Goal: Task Accomplishment & Management: Complete application form

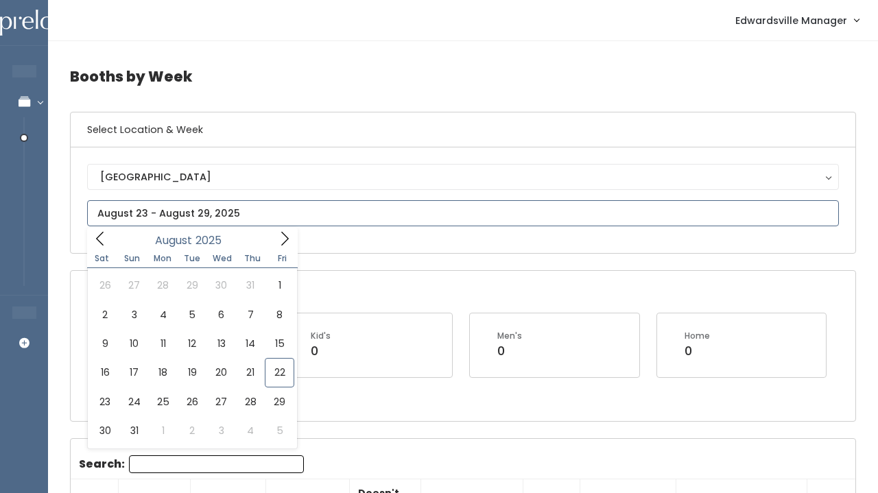
click at [165, 212] on input "text" at bounding box center [463, 213] width 752 height 26
click at [283, 236] on icon at bounding box center [284, 238] width 15 height 15
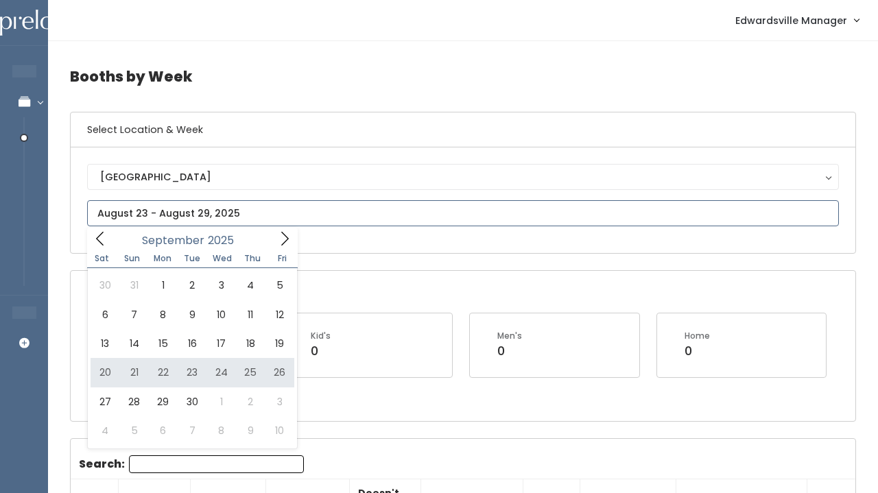
type input "[DATE] to [DATE]"
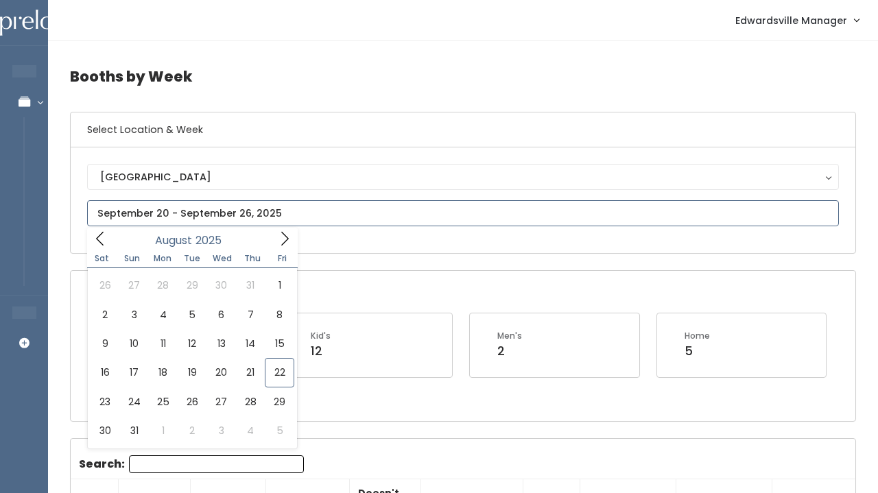
click at [103, 222] on input "text" at bounding box center [463, 213] width 752 height 26
click at [279, 244] on icon at bounding box center [284, 238] width 15 height 15
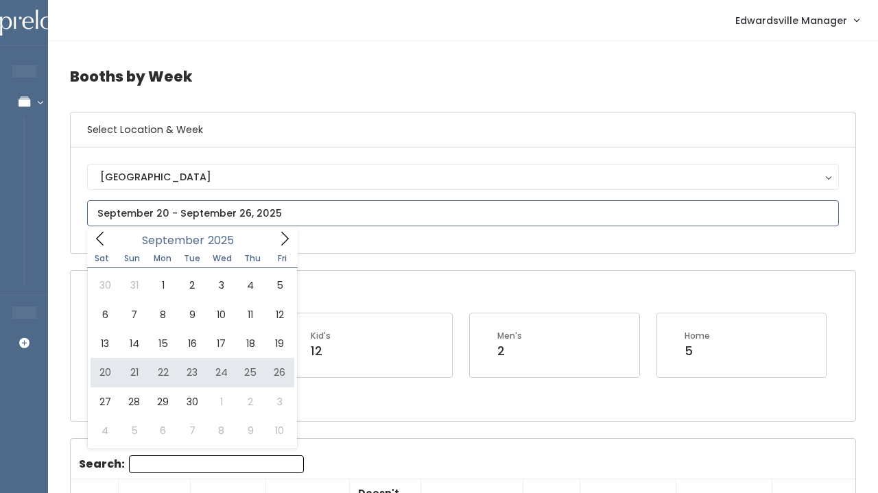
type input "[DATE] to [DATE]"
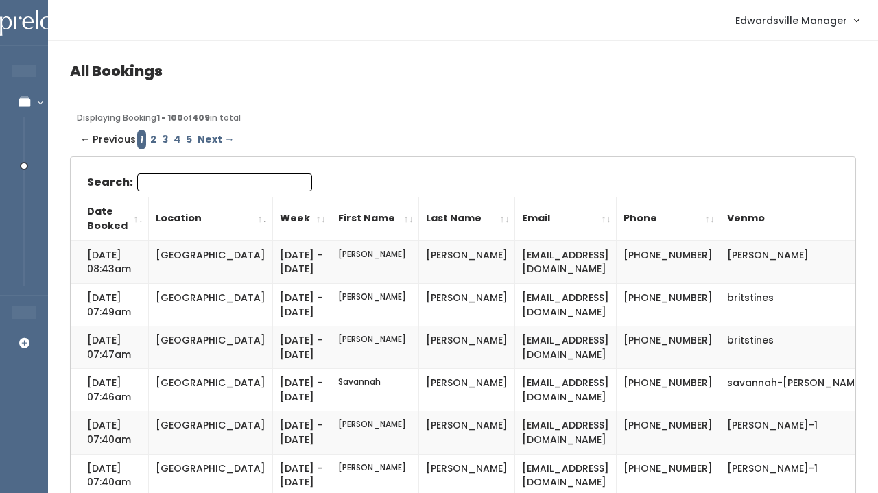
click at [163, 178] on input "Search:" at bounding box center [224, 183] width 175 height 18
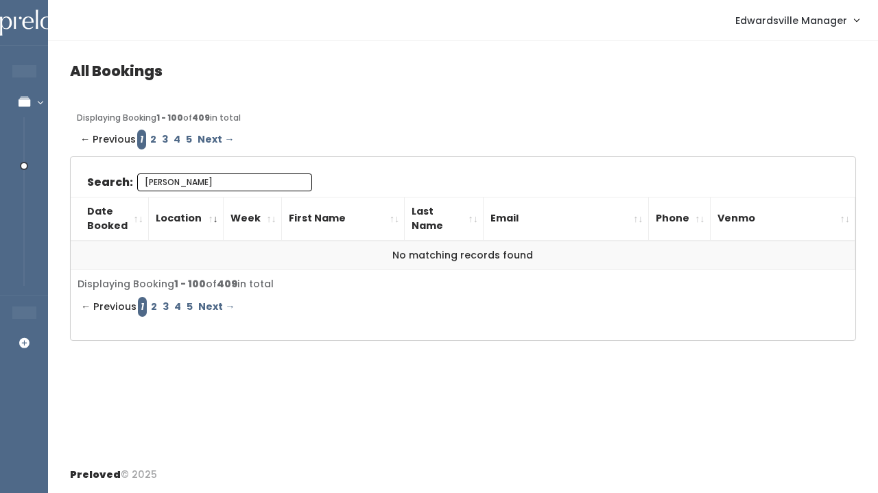
type input "[PERSON_NAME]"
click at [149, 141] on link "2" at bounding box center [154, 140] width 12 height 20
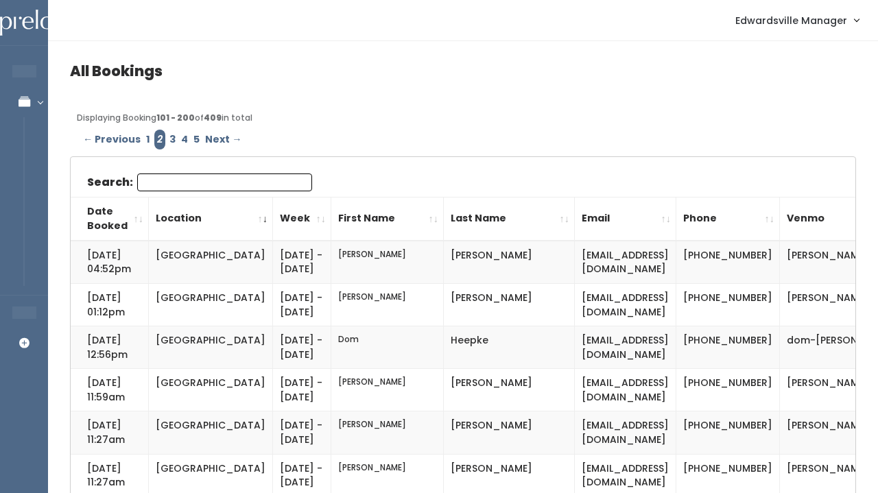
click at [178, 185] on input "Search:" at bounding box center [224, 183] width 175 height 18
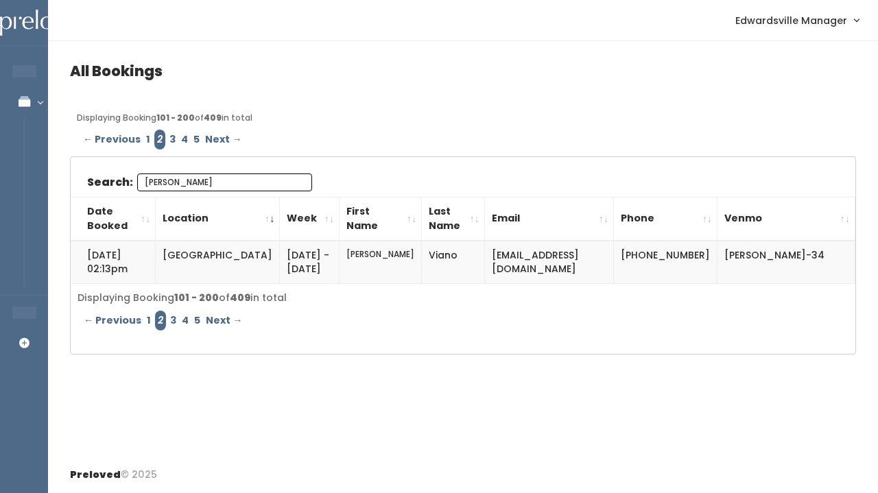
type input "[PERSON_NAME]"
click at [167, 142] on link "3" at bounding box center [173, 140] width 12 height 20
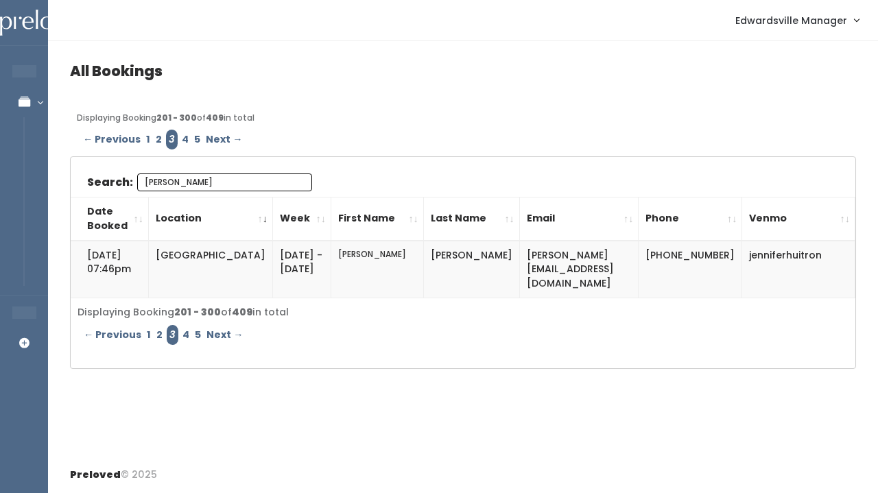
type input "Jennifer"
click at [179, 139] on link "4" at bounding box center [185, 140] width 12 height 20
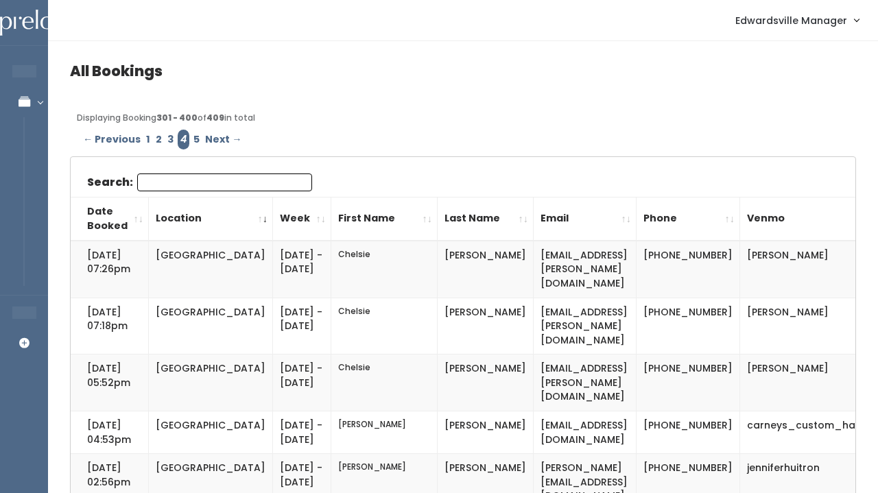
click at [195, 182] on input "Search:" at bounding box center [224, 183] width 175 height 18
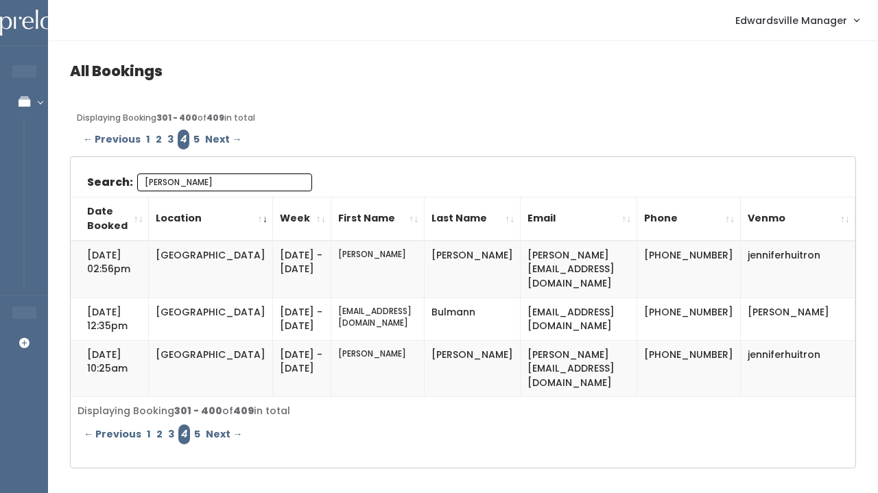
type input "[PERSON_NAME]"
drag, startPoint x: 388, startPoint y: 311, endPoint x: 279, endPoint y: 311, distance: 108.4
click at [331, 311] on td "cme2c2015@yahoo.com" at bounding box center [377, 319] width 93 height 43
copy td "cme2c2015@yahoo.com"
drag, startPoint x: 812, startPoint y: 311, endPoint x: 707, endPoint y: 307, distance: 105.0
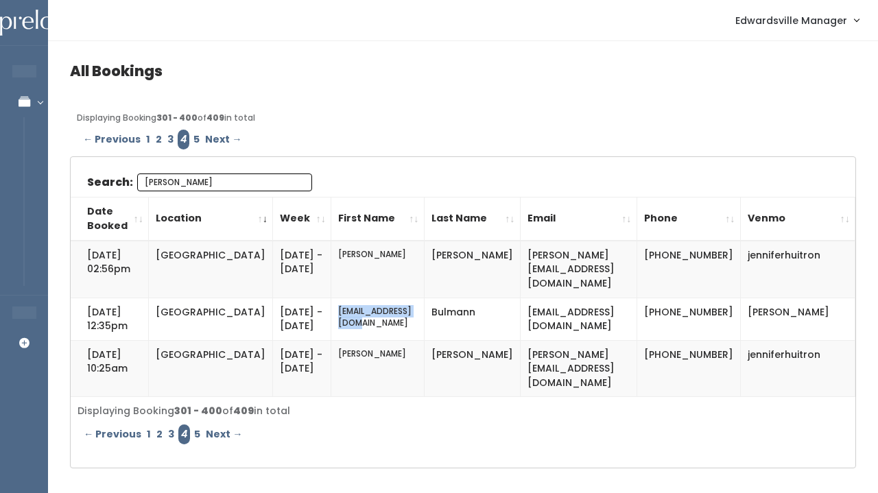
click at [740, 307] on td "jennifer-bulmann" at bounding box center [797, 319] width 115 height 43
copy td "jennifer-bulmann"
drag, startPoint x: 646, startPoint y: 309, endPoint x: 703, endPoint y: 329, distance: 59.7
click at [702, 329] on td "[PHONE_NUMBER]" at bounding box center [689, 319] width 104 height 43
copy td "[PHONE_NUMBER]"
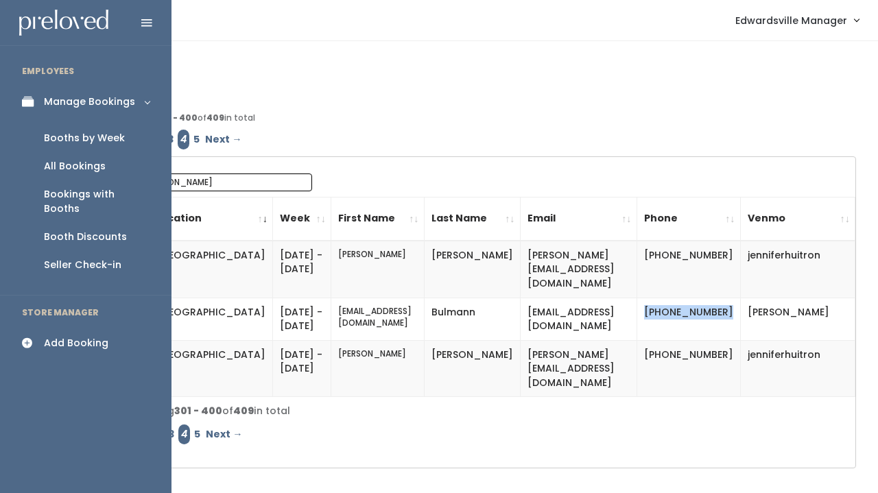
click at [53, 137] on div "Booths by Week" at bounding box center [84, 138] width 81 height 14
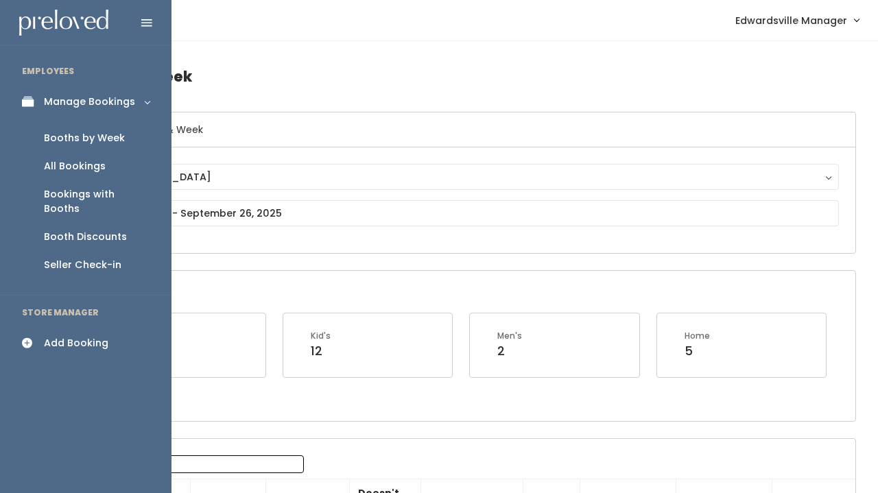
click at [37, 338] on icon at bounding box center [31, 344] width 19 height 12
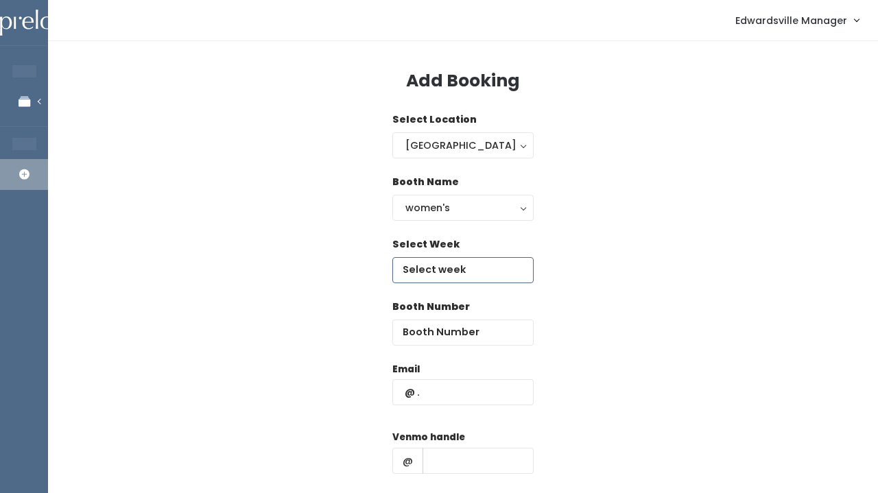
click at [444, 279] on input "text" at bounding box center [462, 270] width 141 height 26
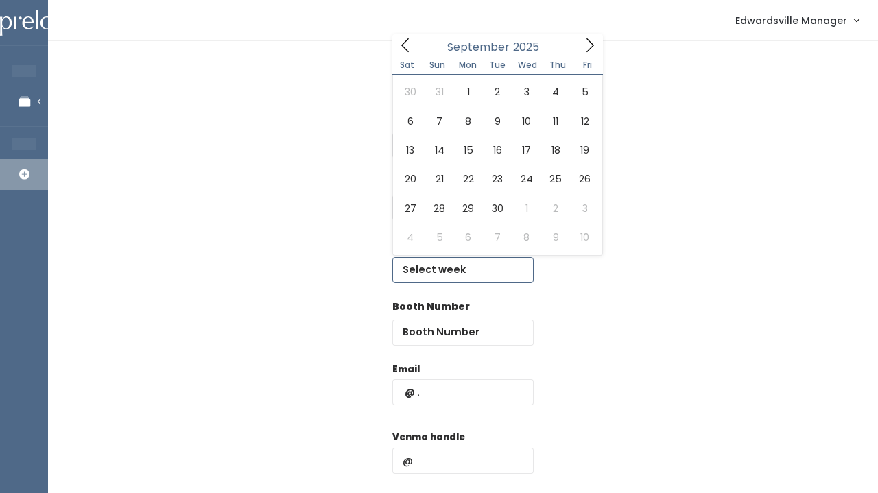
click at [577, 53] on span at bounding box center [590, 44] width 26 height 21
type input "[DATE] to [DATE]"
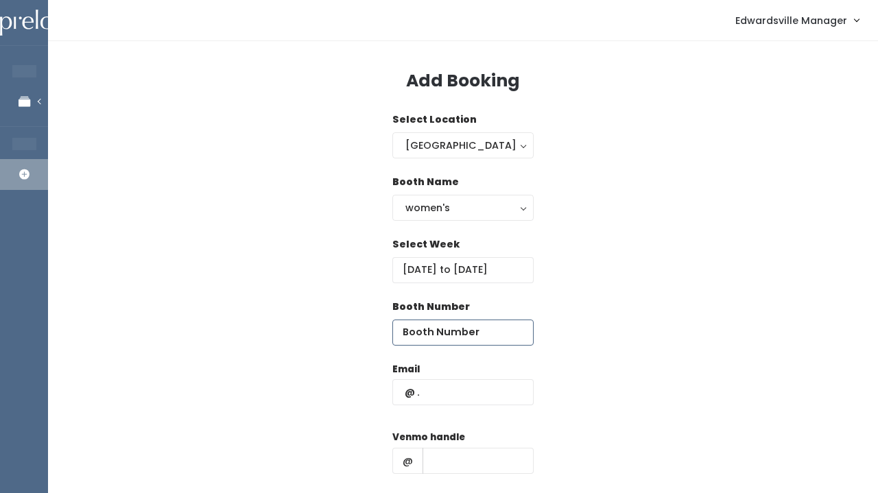
click at [410, 320] on input "number" at bounding box center [462, 333] width 141 height 26
type input "34"
paste input "cme2c2015@yahoo.com"
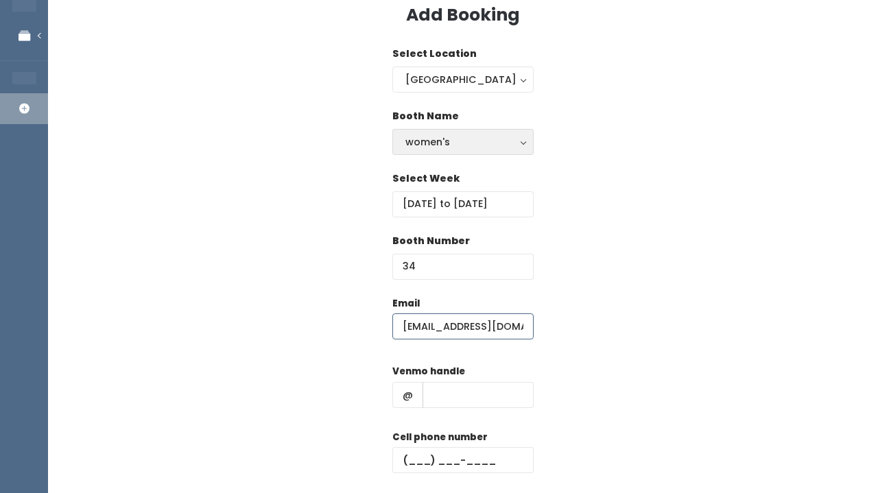
scroll to position [76, 0]
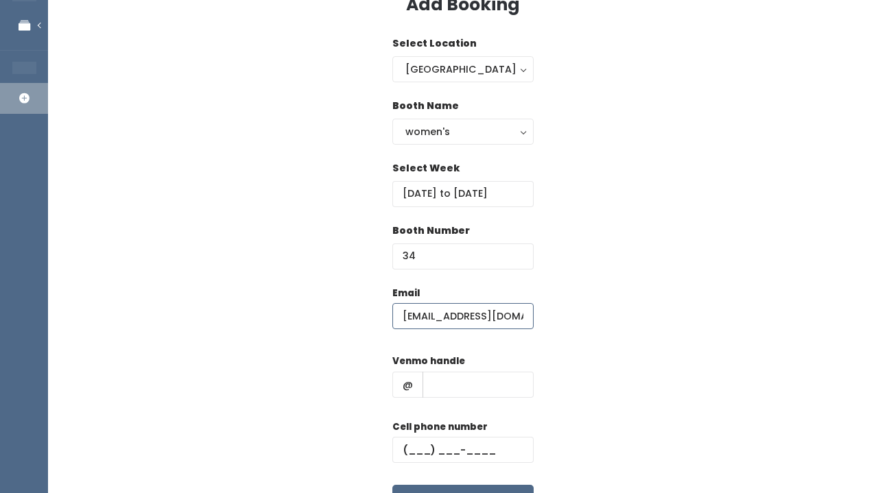
type input "cme2c2015@yahoo.com"
click at [452, 377] on input "text" at bounding box center [478, 385] width 111 height 26
paste input "jennifer-bulmann"
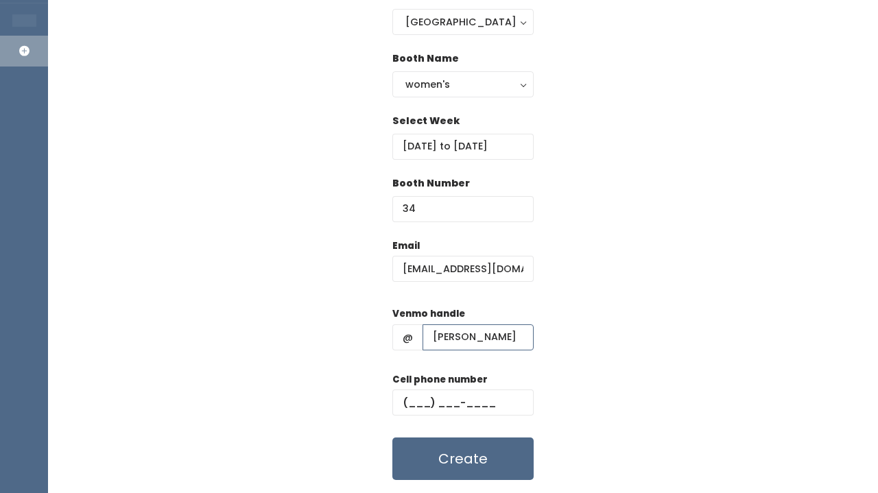
scroll to position [126, 0]
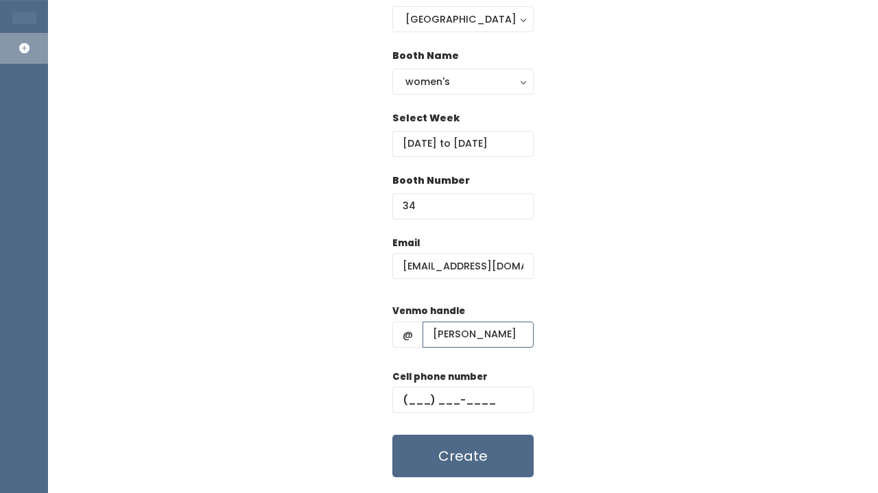
type input "jennifer-bulmann"
paste input "(901) 604-2484"
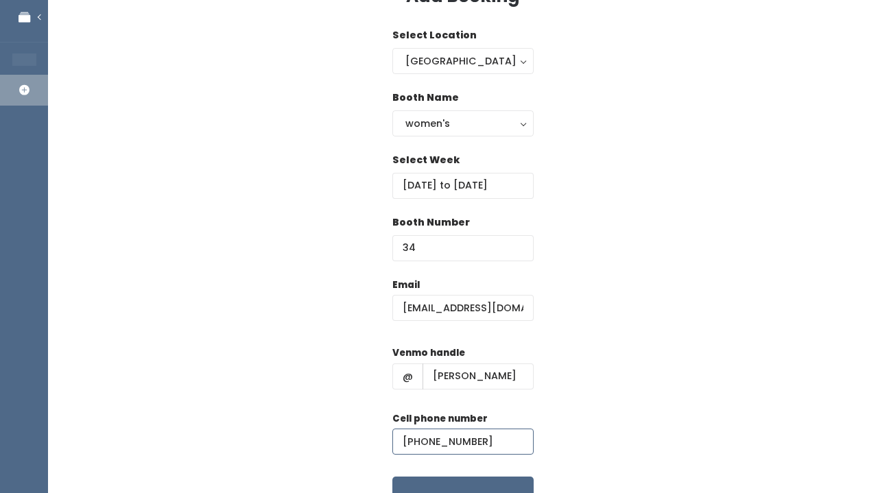
scroll to position [87, 0]
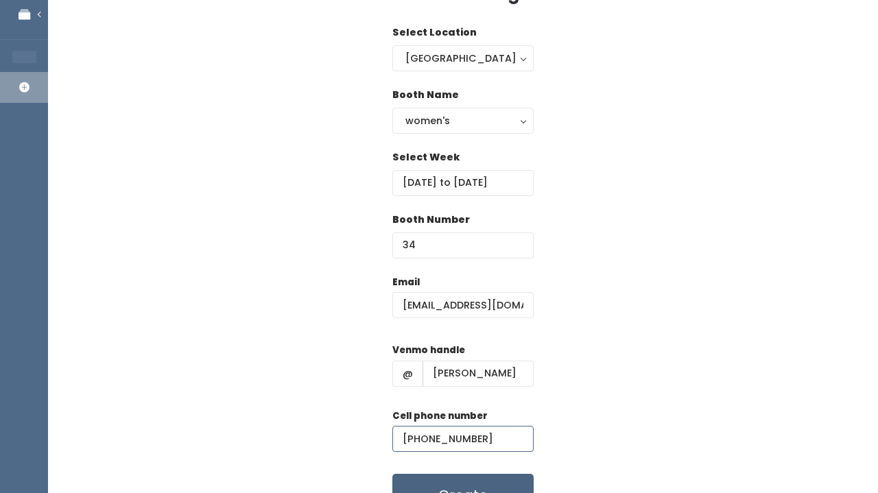
type input "(901) 604-2484"
click at [454, 486] on button "Create" at bounding box center [462, 495] width 141 height 43
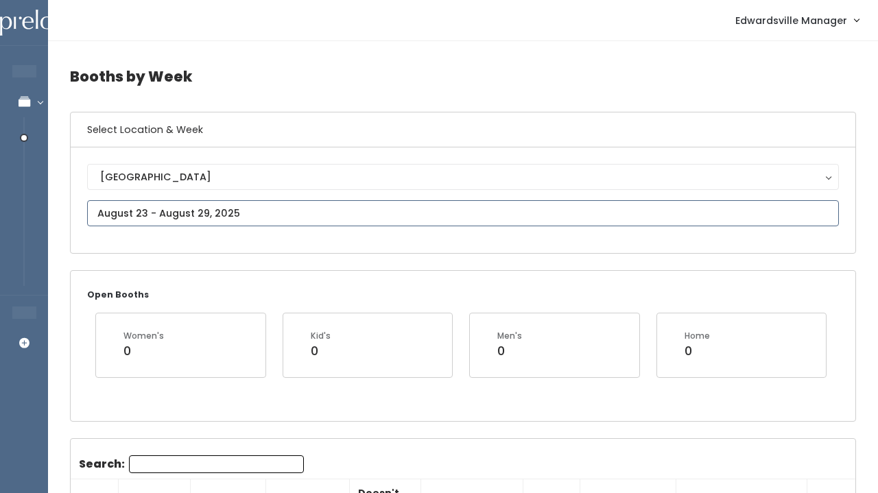
click at [252, 219] on input "text" at bounding box center [463, 213] width 752 height 26
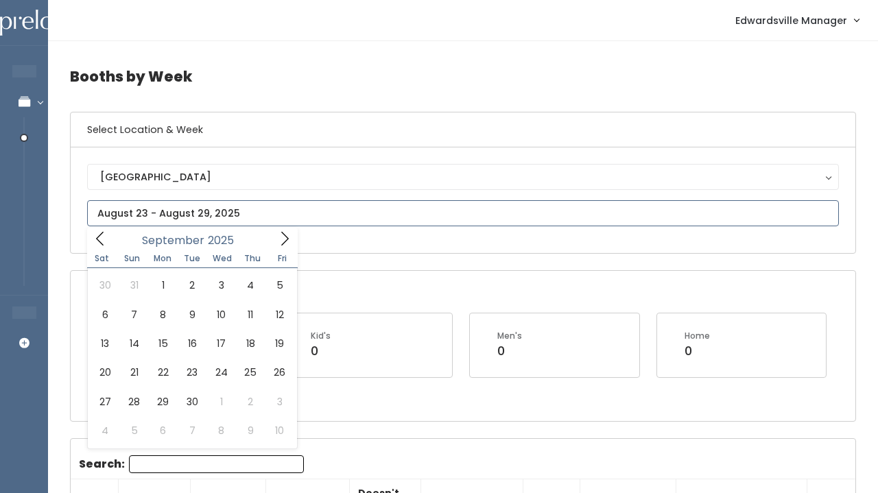
click at [277, 238] on icon at bounding box center [284, 238] width 15 height 15
click at [102, 237] on icon at bounding box center [100, 238] width 15 height 15
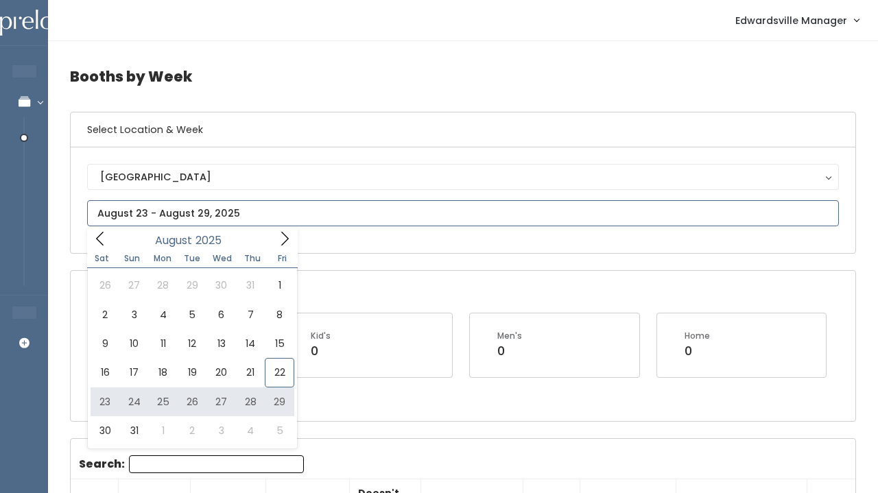
type input "August 23 to August 29"
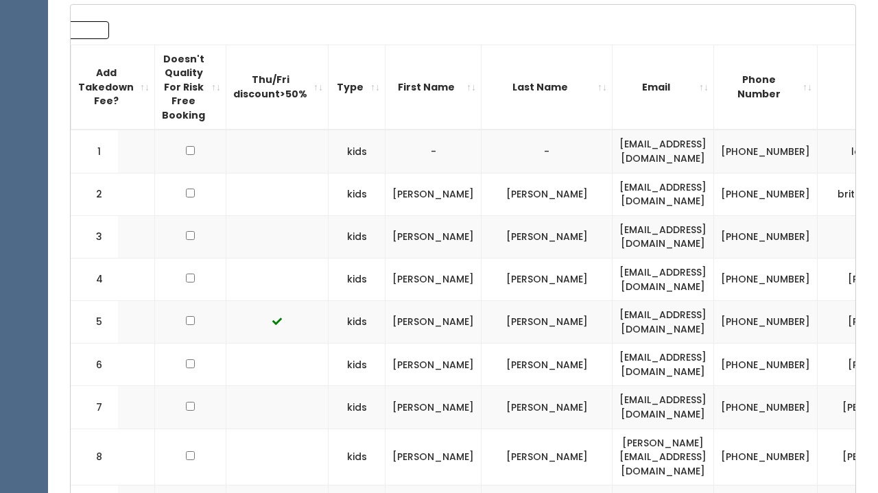
scroll to position [0, 208]
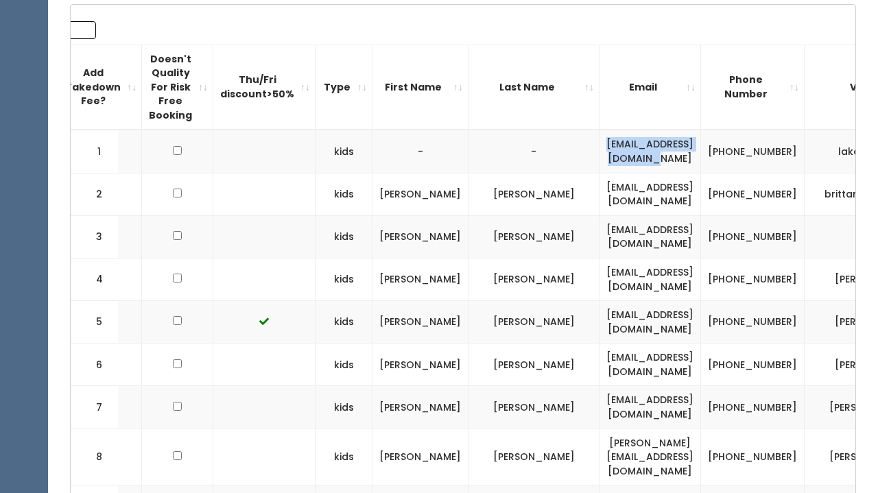
drag, startPoint x: 662, startPoint y: 152, endPoint x: 523, endPoint y: 149, distance: 139.3
click at [600, 149] on td "[EMAIL_ADDRESS][DOMAIN_NAME]" at bounding box center [651, 151] width 102 height 43
copy td "[EMAIL_ADDRESS][DOMAIN_NAME]"
drag, startPoint x: 661, startPoint y: 187, endPoint x: 519, endPoint y: 186, distance: 142.0
click at [600, 186] on td "bsnyder1122@hotmail.com" at bounding box center [651, 194] width 102 height 43
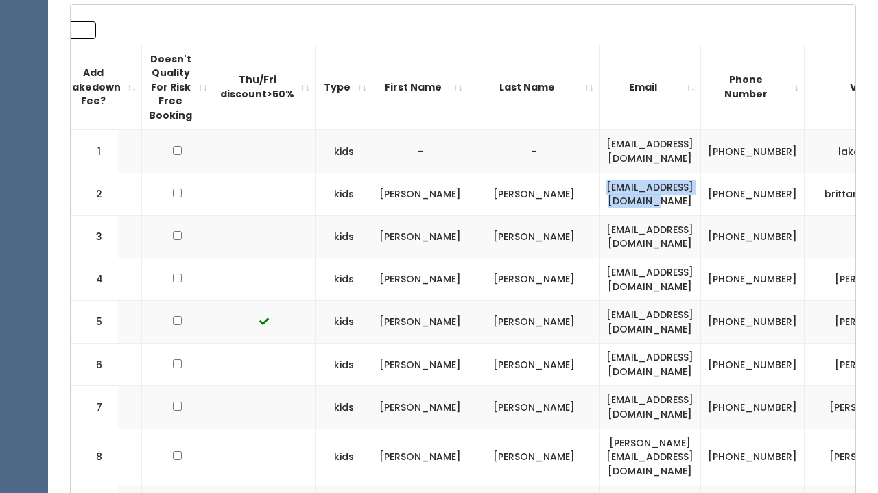
copy td "bsnyder1122@hotmail.com"
drag, startPoint x: 646, startPoint y: 235, endPoint x: 524, endPoint y: 231, distance: 122.2
click at [600, 231] on td "jgt2002@gmail.com" at bounding box center [651, 236] width 102 height 43
copy td "jgt2002@gmail.com"
drag, startPoint x: 666, startPoint y: 270, endPoint x: 508, endPoint y: 276, distance: 157.9
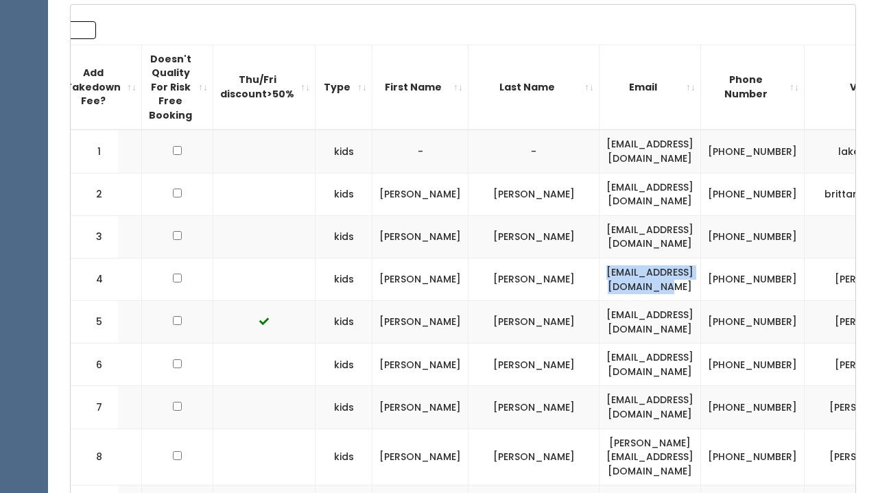
click at [600, 276] on td "samanthanappier@yahoo.com" at bounding box center [651, 279] width 102 height 43
copy td "samanthanappier@yahoo.com"
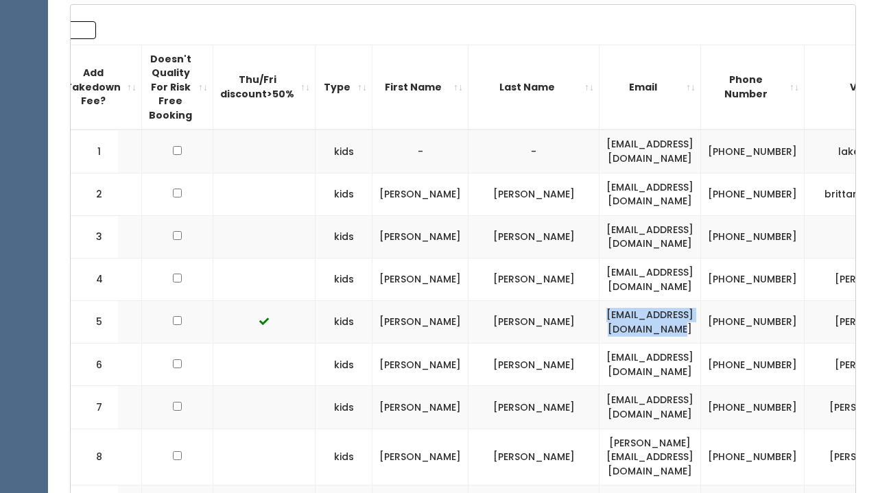
drag, startPoint x: 669, startPoint y: 318, endPoint x: 507, endPoint y: 315, distance: 161.9
click at [600, 315] on td "[EMAIL_ADDRESS][DOMAIN_NAME]" at bounding box center [651, 322] width 102 height 43
copy td "[EMAIL_ADDRESS][DOMAIN_NAME]"
drag, startPoint x: 655, startPoint y: 359, endPoint x: 518, endPoint y: 358, distance: 137.2
click at [600, 358] on td "[EMAIL_ADDRESS][DOMAIN_NAME]" at bounding box center [651, 365] width 102 height 43
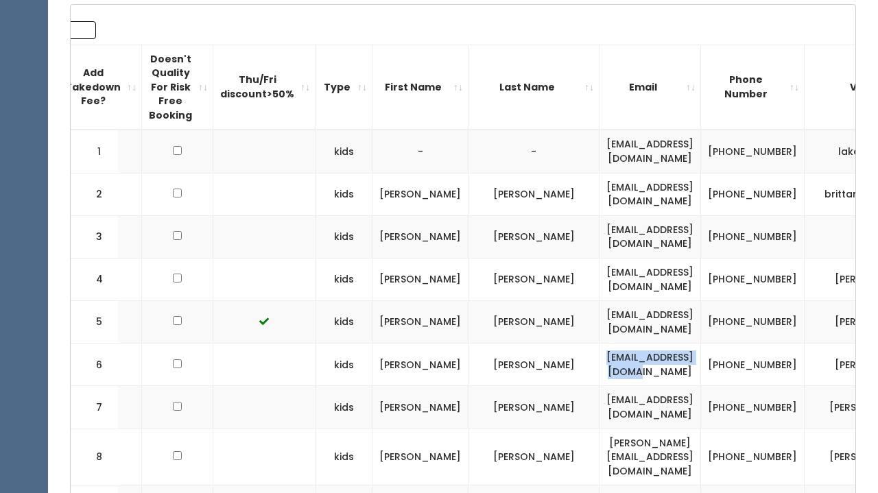
copy td "[EMAIL_ADDRESS][DOMAIN_NAME]"
drag, startPoint x: 657, startPoint y: 404, endPoint x: 524, endPoint y: 390, distance: 133.8
click at [600, 390] on td "[EMAIL_ADDRESS][DOMAIN_NAME]" at bounding box center [651, 407] width 102 height 43
copy td "[EMAIL_ADDRESS][DOMAIN_NAME]"
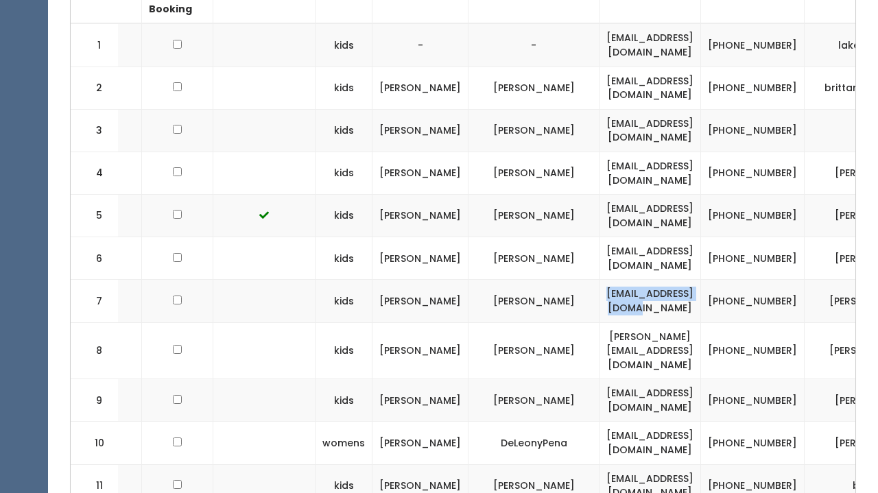
scroll to position [549, 0]
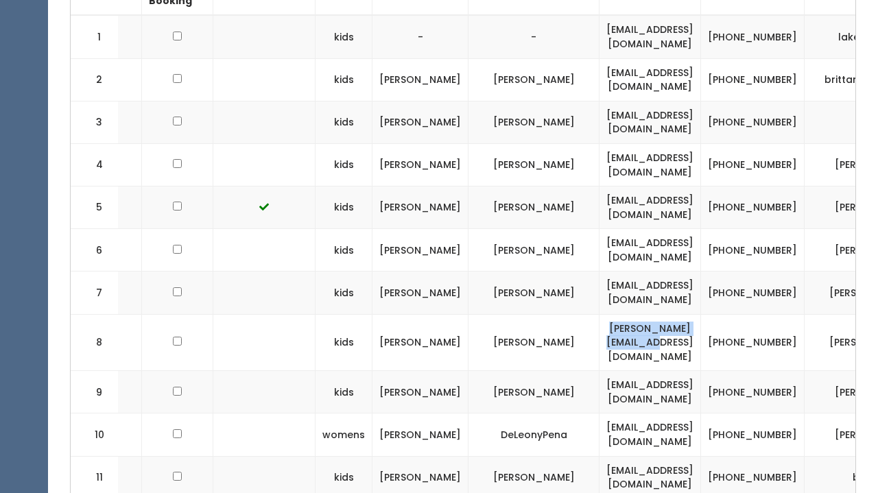
drag, startPoint x: 650, startPoint y: 327, endPoint x: 517, endPoint y: 323, distance: 133.1
click at [600, 323] on td "[PERSON_NAME][EMAIL_ADDRESS][DOMAIN_NAME]" at bounding box center [651, 342] width 102 height 57
copy td "[PERSON_NAME][EMAIL_ADDRESS][DOMAIN_NAME]"
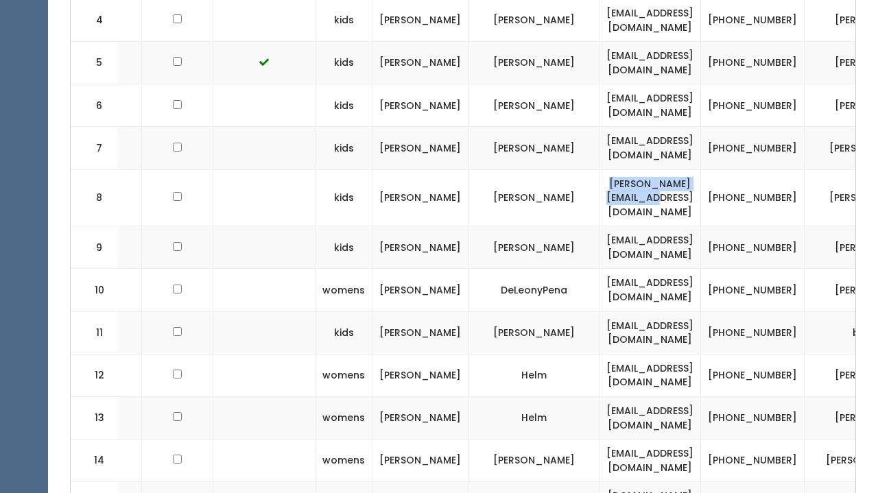
scroll to position [694, 0]
drag, startPoint x: 649, startPoint y: 206, endPoint x: 547, endPoint y: 237, distance: 106.1
click at [600, 237] on td "[EMAIL_ADDRESS][DOMAIN_NAME]" at bounding box center [651, 247] width 102 height 43
copy td "[EMAIL_ADDRESS][DOMAIN_NAME]"
drag, startPoint x: 650, startPoint y: 271, endPoint x: 530, endPoint y: 262, distance: 120.4
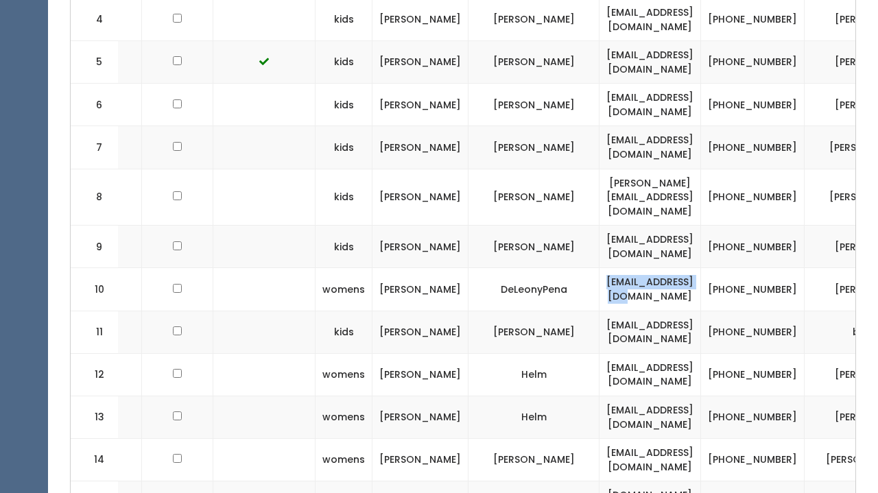
click at [600, 268] on td "[EMAIL_ADDRESS][DOMAIN_NAME]" at bounding box center [651, 289] width 102 height 43
copy td "[EMAIL_ADDRESS][DOMAIN_NAME]"
drag, startPoint x: 648, startPoint y: 307, endPoint x: 533, endPoint y: 305, distance: 114.6
click at [600, 311] on td "[EMAIL_ADDRESS][DOMAIN_NAME]" at bounding box center [651, 332] width 102 height 43
drag, startPoint x: 644, startPoint y: 344, endPoint x: 538, endPoint y: 344, distance: 106.3
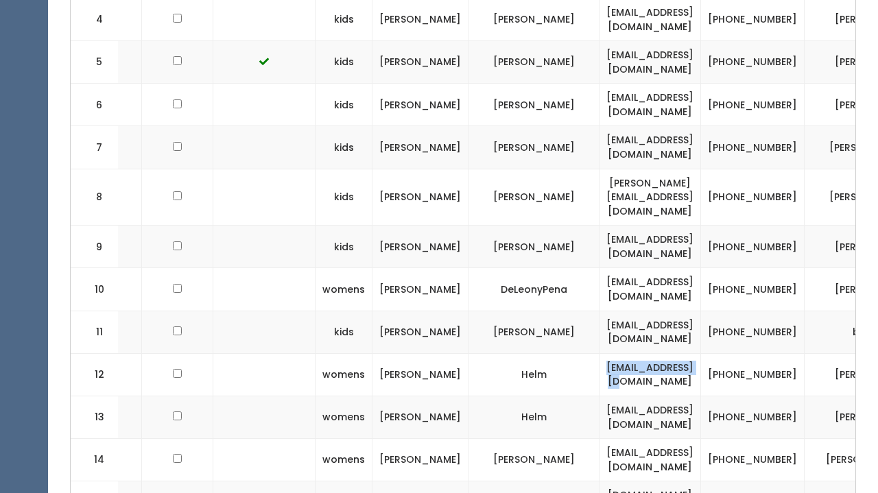
click at [600, 353] on td "[EMAIL_ADDRESS][DOMAIN_NAME]" at bounding box center [651, 374] width 102 height 43
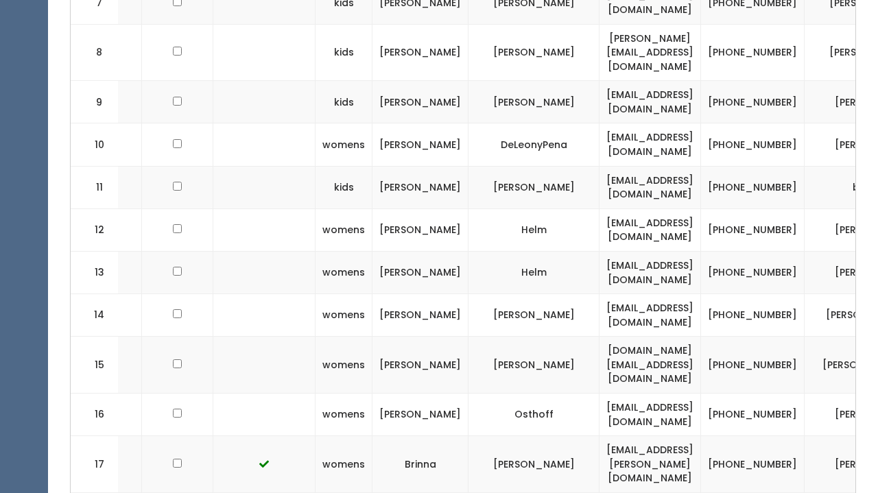
scroll to position [845, 0]
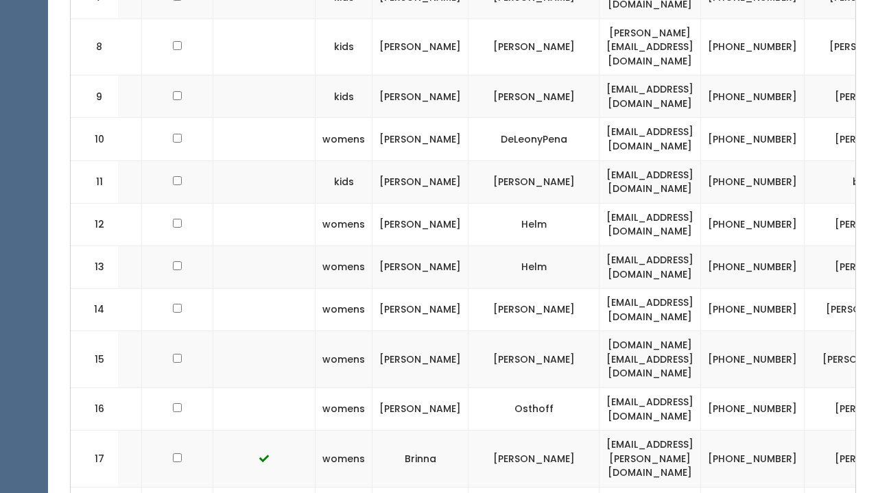
drag, startPoint x: 672, startPoint y: 286, endPoint x: 502, endPoint y: 281, distance: 170.2
click at [600, 289] on td "[EMAIL_ADDRESS][DOMAIN_NAME]" at bounding box center [651, 310] width 102 height 43
drag, startPoint x: 661, startPoint y: 332, endPoint x: 506, endPoint y: 322, distance: 155.4
click at [600, 331] on td "[DOMAIN_NAME][EMAIL_ADDRESS][DOMAIN_NAME]" at bounding box center [651, 359] width 102 height 57
drag, startPoint x: 655, startPoint y: 366, endPoint x: 536, endPoint y: 364, distance: 119.4
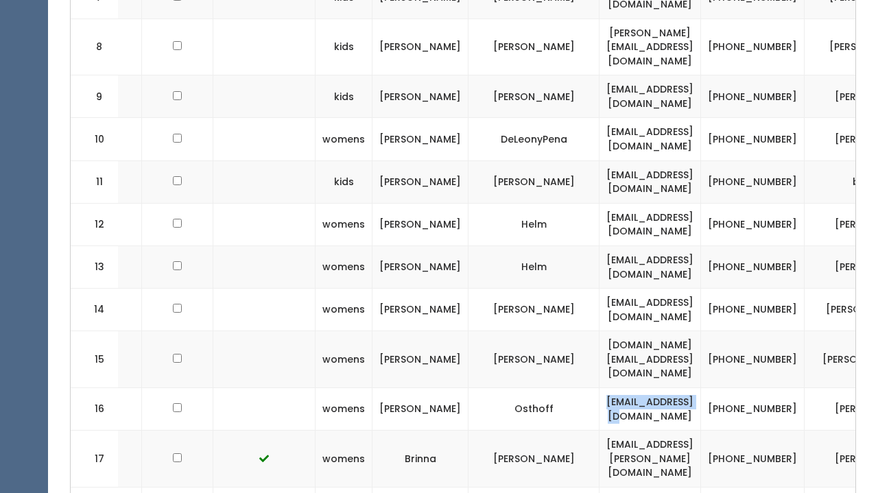
click at [600, 388] on td "[EMAIL_ADDRESS][DOMAIN_NAME]" at bounding box center [651, 409] width 102 height 43
drag, startPoint x: 658, startPoint y: 413, endPoint x: 519, endPoint y: 407, distance: 138.7
click at [600, 431] on td "[EMAIL_ADDRESS][PERSON_NAME][DOMAIN_NAME]" at bounding box center [651, 459] width 102 height 57
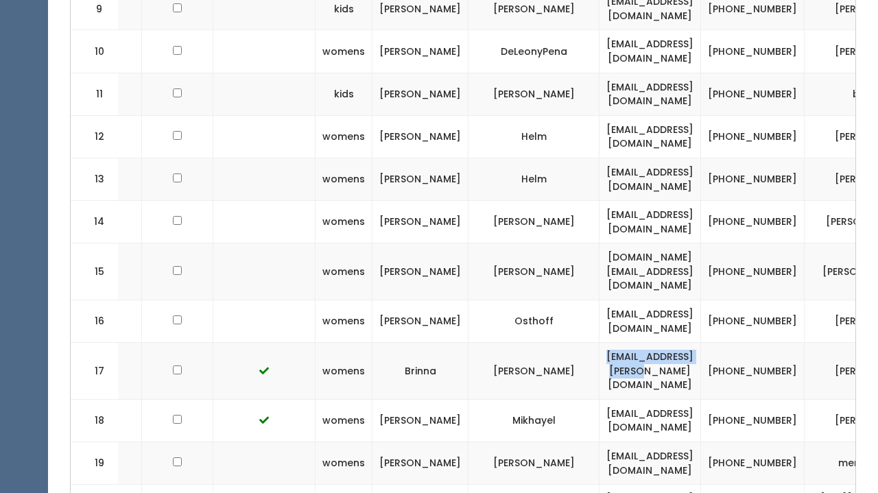
scroll to position [947, 0]
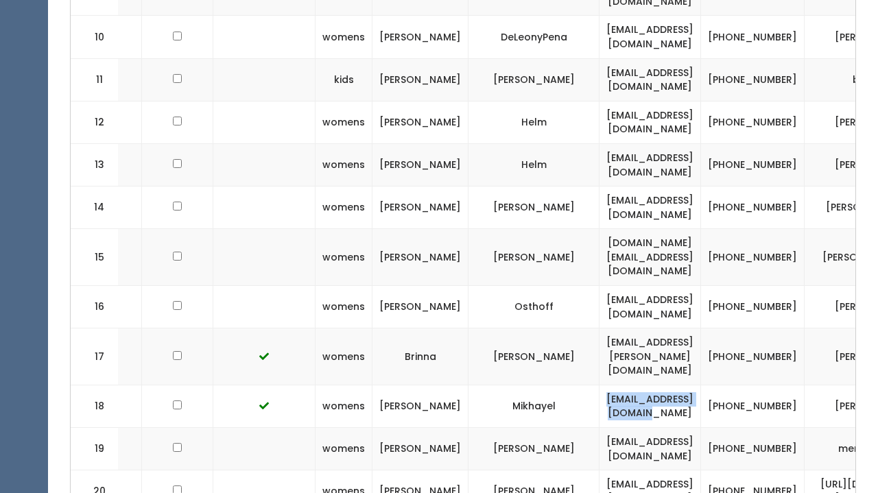
drag, startPoint x: 653, startPoint y: 349, endPoint x: 512, endPoint y: 353, distance: 140.7
click at [600, 385] on td "[EMAIL_ADDRESS][DOMAIN_NAME]" at bounding box center [651, 406] width 102 height 43
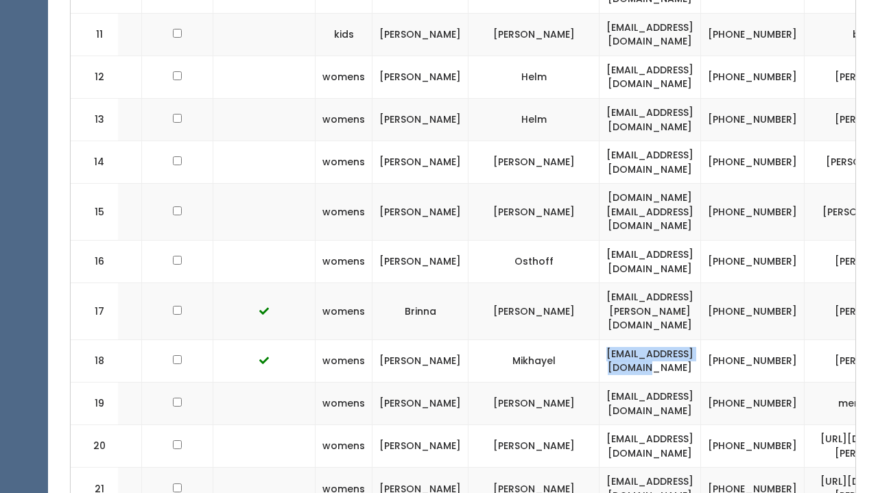
scroll to position [1019, 0]
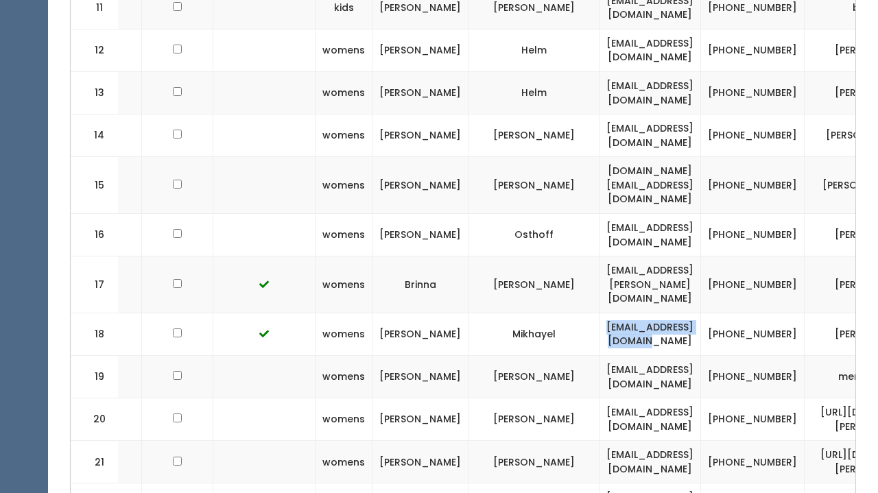
click at [665, 356] on td "[EMAIL_ADDRESS][DOMAIN_NAME]" at bounding box center [651, 377] width 102 height 43
drag, startPoint x: 665, startPoint y: 333, endPoint x: 515, endPoint y: 318, distance: 151.7
click at [600, 356] on td "[EMAIL_ADDRESS][DOMAIN_NAME]" at bounding box center [651, 377] width 102 height 43
drag, startPoint x: 655, startPoint y: 357, endPoint x: 528, endPoint y: 360, distance: 126.9
click at [600, 399] on td "[EMAIL_ADDRESS][DOMAIN_NAME]" at bounding box center [651, 420] width 102 height 43
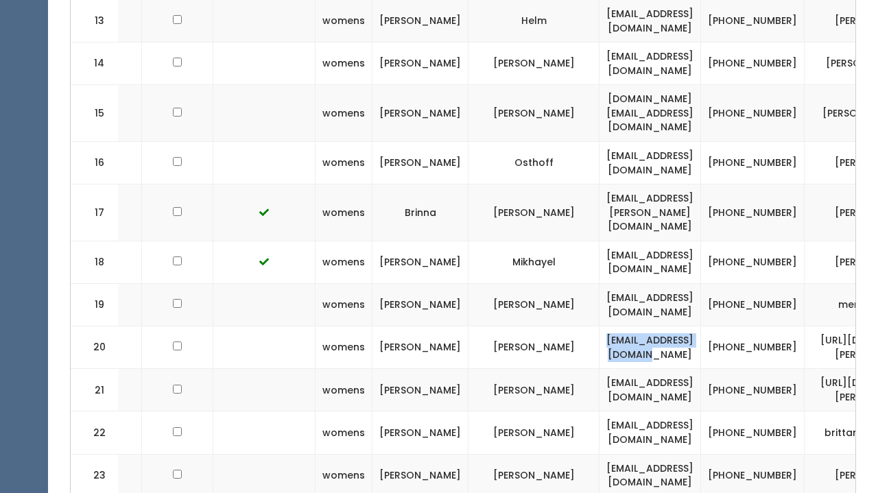
scroll to position [1123, 0]
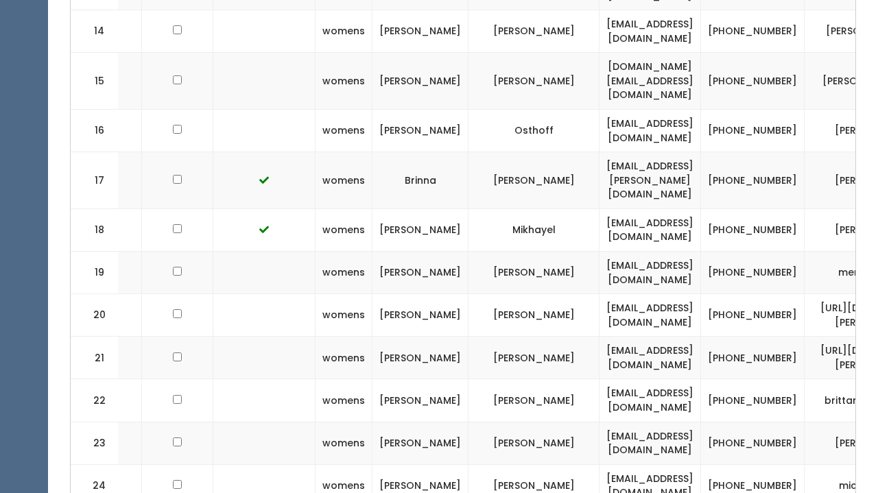
drag, startPoint x: 659, startPoint y: 328, endPoint x: 523, endPoint y: 340, distance: 137.0
click at [600, 379] on td "[EMAIL_ADDRESS][DOMAIN_NAME]" at bounding box center [651, 400] width 102 height 43
drag, startPoint x: 523, startPoint y: 340, endPoint x: 665, endPoint y: 343, distance: 142.7
click at [665, 379] on td "[EMAIL_ADDRESS][DOMAIN_NAME]" at bounding box center [651, 400] width 102 height 43
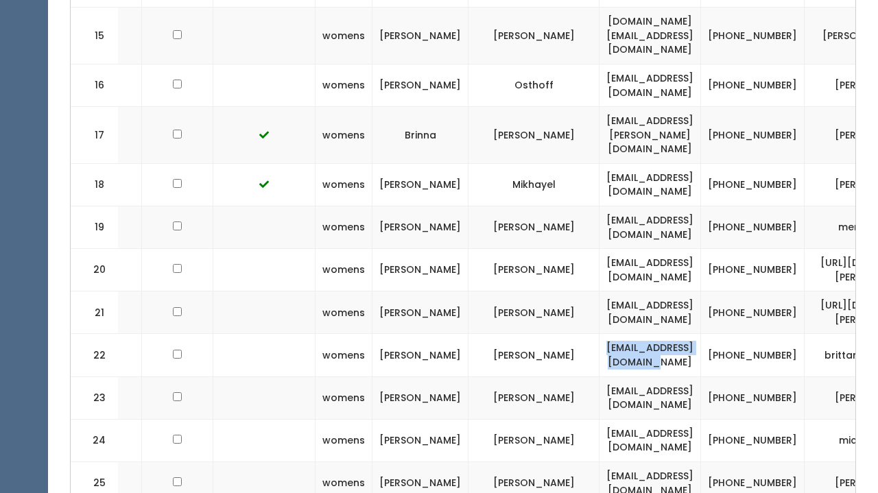
scroll to position [1210, 0]
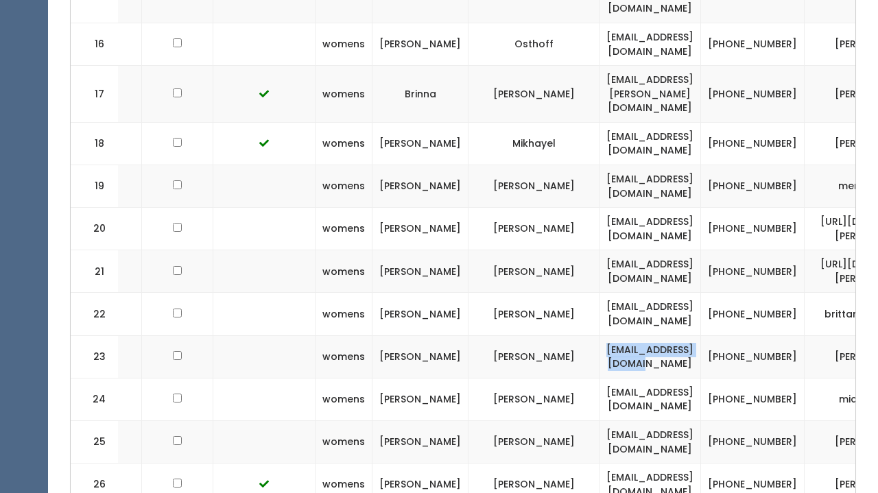
drag, startPoint x: 659, startPoint y: 298, endPoint x: 523, endPoint y: 297, distance: 136.5
click at [600, 335] on td "[EMAIL_ADDRESS][DOMAIN_NAME]" at bounding box center [651, 356] width 102 height 43
drag, startPoint x: 660, startPoint y: 335, endPoint x: 516, endPoint y: 337, distance: 144.1
click at [600, 378] on td "[EMAIL_ADDRESS][DOMAIN_NAME]" at bounding box center [651, 399] width 102 height 43
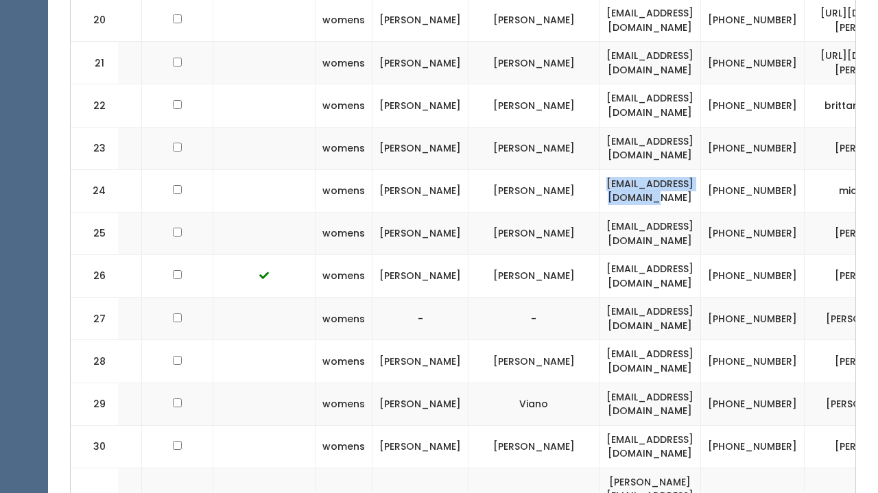
scroll to position [1451, 0]
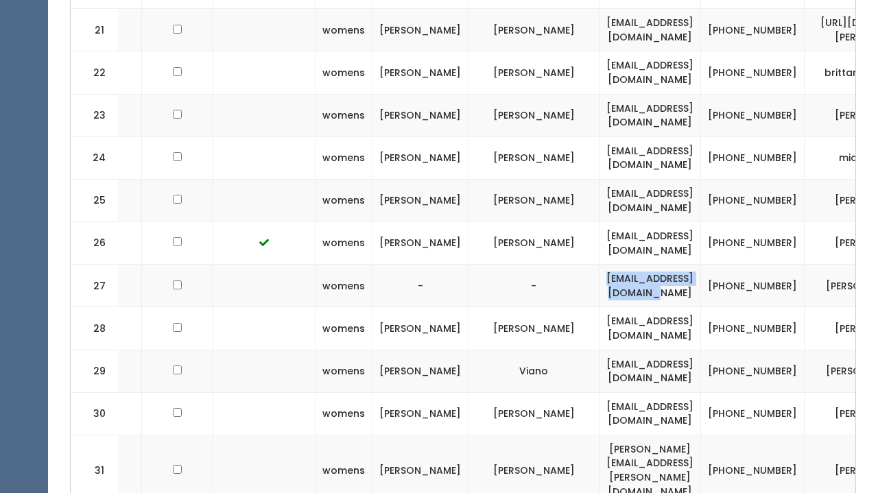
drag, startPoint x: 658, startPoint y: 224, endPoint x: 520, endPoint y: 219, distance: 138.0
click at [600, 265] on td "[EMAIL_ADDRESS][DOMAIN_NAME]" at bounding box center [651, 286] width 102 height 43
drag, startPoint x: 657, startPoint y: 259, endPoint x: 508, endPoint y: 265, distance: 149.7
click at [600, 307] on td "[EMAIL_ADDRESS][DOMAIN_NAME]" at bounding box center [651, 328] width 102 height 43
drag, startPoint x: 670, startPoint y: 308, endPoint x: 509, endPoint y: 300, distance: 161.4
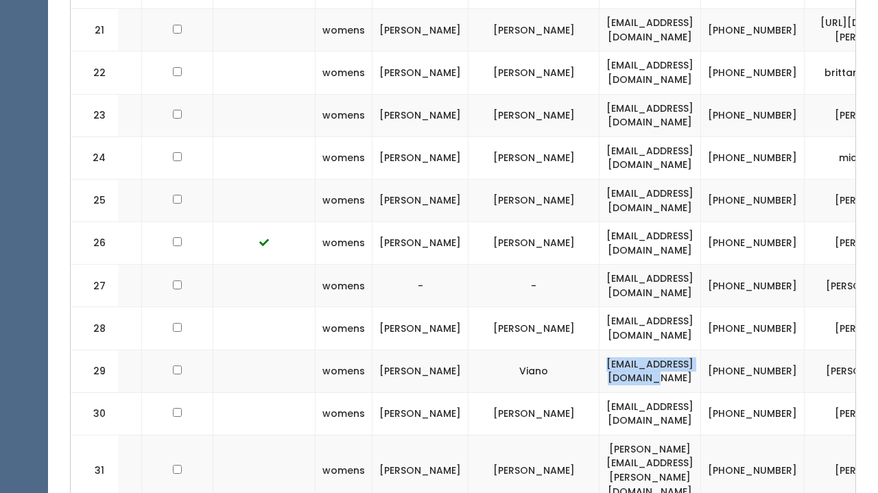
click at [600, 350] on td "[EMAIL_ADDRESS][DOMAIN_NAME]" at bounding box center [651, 371] width 102 height 43
drag, startPoint x: 667, startPoint y: 354, endPoint x: 515, endPoint y: 345, distance: 152.6
click at [600, 392] on td "[EMAIL_ADDRESS][DOMAIN_NAME]" at bounding box center [651, 413] width 102 height 43
drag, startPoint x: 652, startPoint y: 393, endPoint x: 521, endPoint y: 384, distance: 132.1
click at [600, 435] on td "[PERSON_NAME][EMAIL_ADDRESS][PERSON_NAME][DOMAIN_NAME]" at bounding box center [651, 470] width 102 height 71
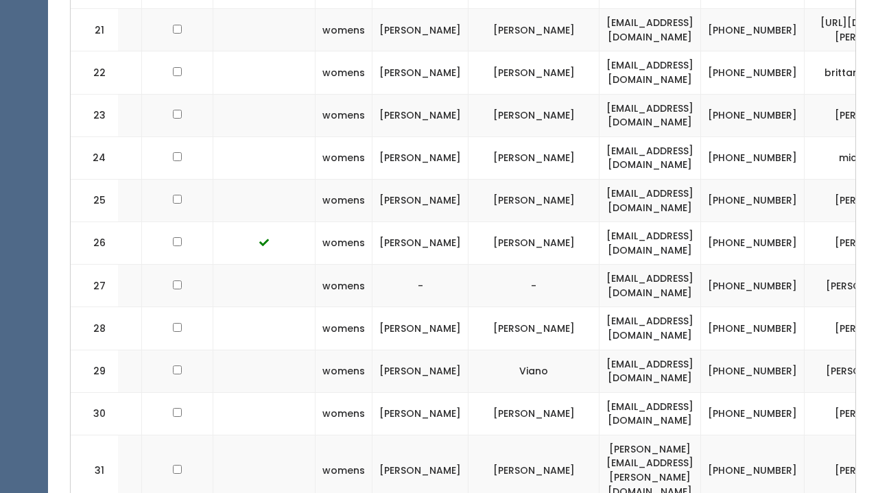
drag, startPoint x: 660, startPoint y: 425, endPoint x: 516, endPoint y: 432, distance: 144.3
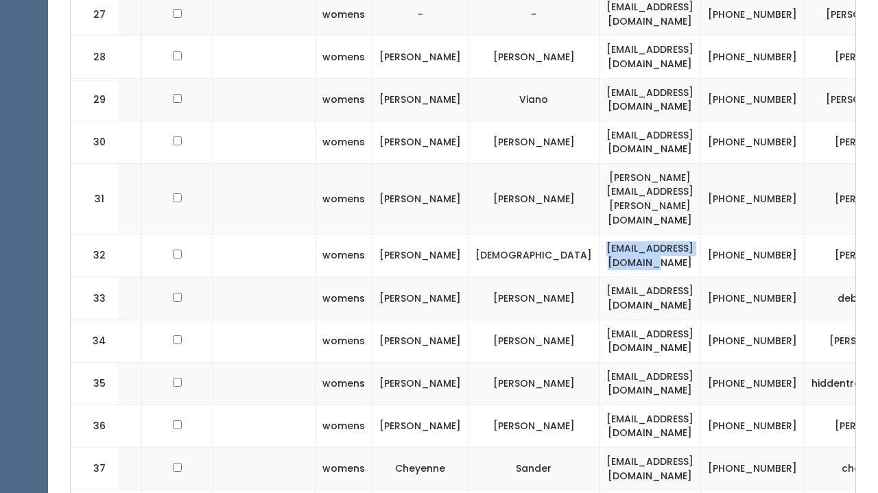
scroll to position [1724, 0]
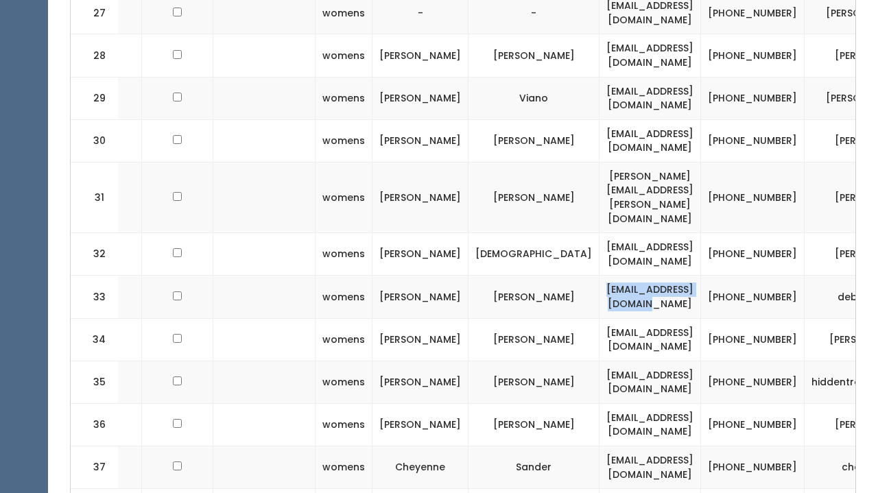
drag, startPoint x: 658, startPoint y: 195, endPoint x: 519, endPoint y: 197, distance: 138.6
click at [600, 276] on td "[EMAIL_ADDRESS][DOMAIN_NAME]" at bounding box center [651, 297] width 102 height 43
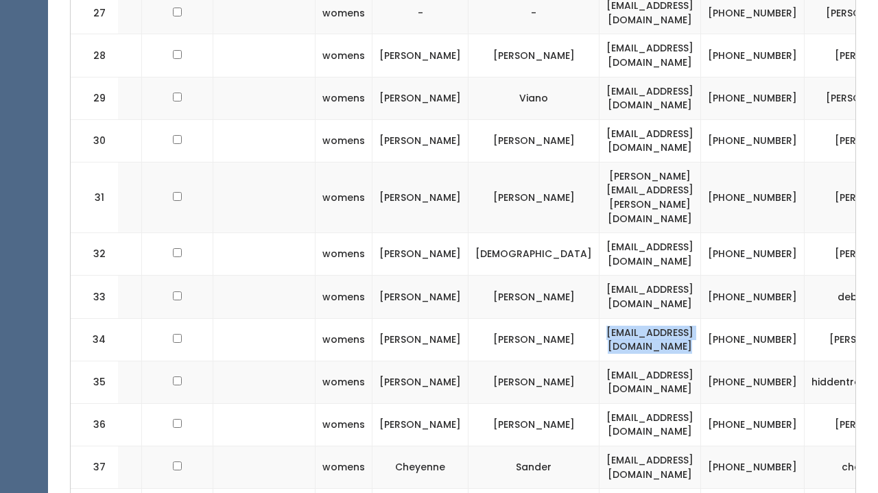
drag, startPoint x: 665, startPoint y: 241, endPoint x: 515, endPoint y: 236, distance: 150.3
click at [600, 318] on td "[EMAIL_ADDRESS][DOMAIN_NAME]" at bounding box center [651, 339] width 102 height 43
drag, startPoint x: 664, startPoint y: 283, endPoint x: 504, endPoint y: 272, distance: 160.9
click at [600, 361] on td "[EMAIL_ADDRESS][DOMAIN_NAME]" at bounding box center [651, 382] width 102 height 43
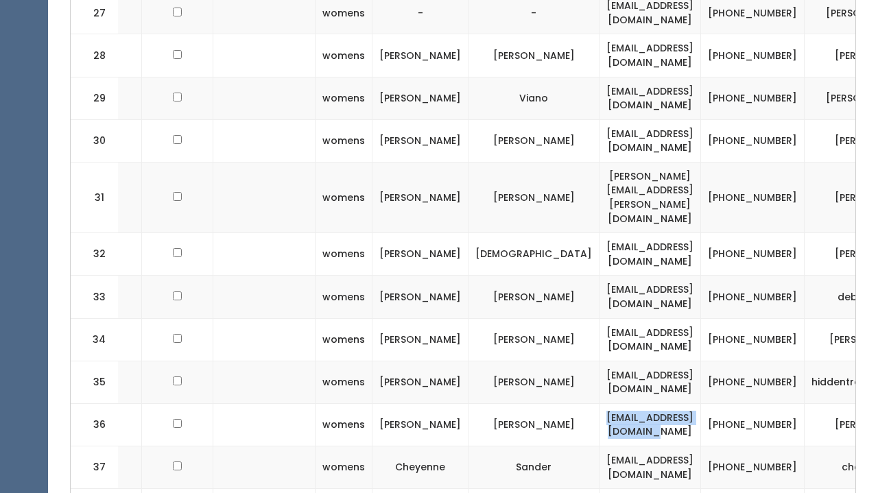
drag, startPoint x: 663, startPoint y: 327, endPoint x: 504, endPoint y: 327, distance: 159.2
click at [600, 403] on td "[EMAIL_ADDRESS][DOMAIN_NAME]" at bounding box center [651, 424] width 102 height 43
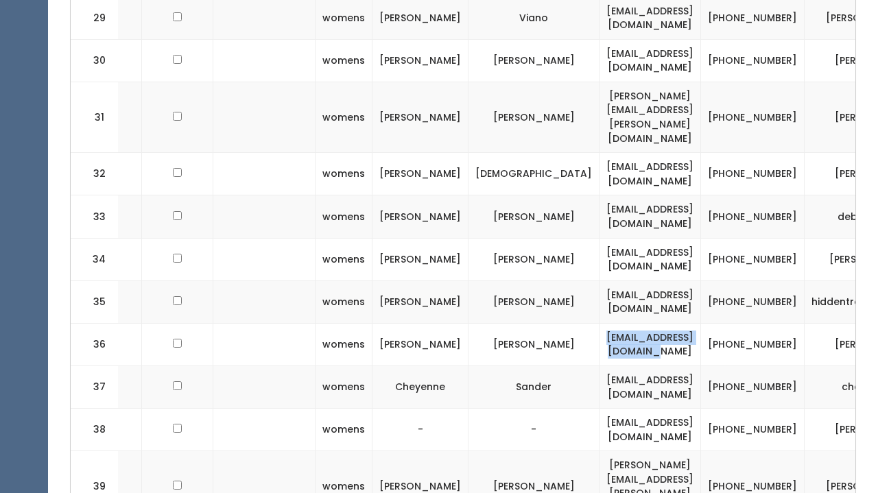
scroll to position [1819, 0]
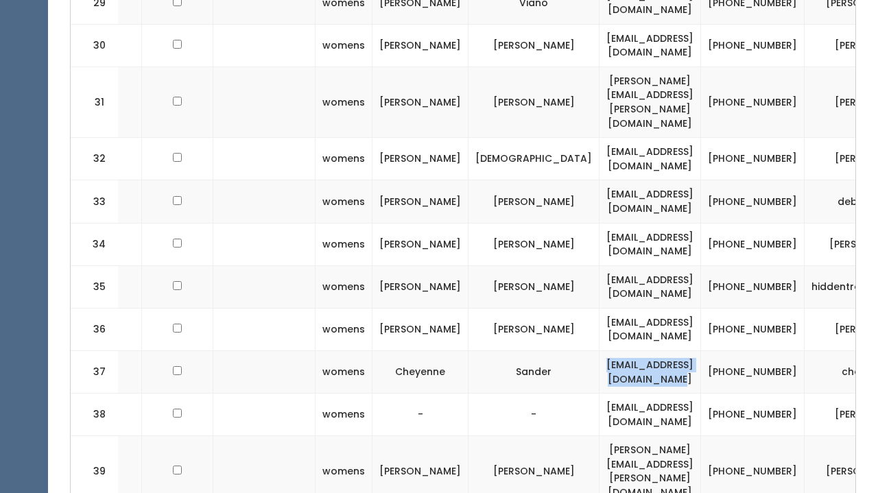
drag, startPoint x: 671, startPoint y: 273, endPoint x: 500, endPoint y: 268, distance: 170.9
click at [600, 351] on td "[EMAIL_ADDRESS][DOMAIN_NAME]" at bounding box center [651, 372] width 102 height 43
drag, startPoint x: 665, startPoint y: 307, endPoint x: 519, endPoint y: 310, distance: 146.2
click at [600, 394] on td "[EMAIL_ADDRESS][DOMAIN_NAME]" at bounding box center [651, 415] width 102 height 43
drag, startPoint x: 661, startPoint y: 354, endPoint x: 503, endPoint y: 347, distance: 158.6
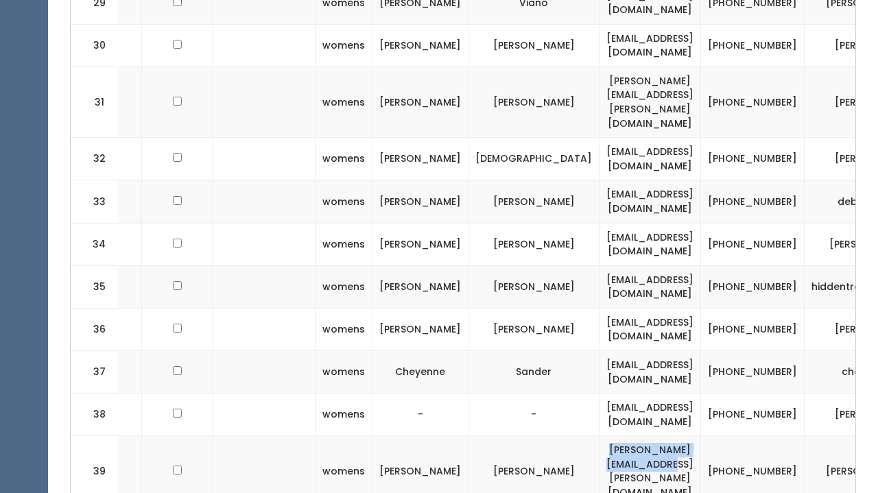
click at [600, 436] on td "[PERSON_NAME][EMAIL_ADDRESS][PERSON_NAME][DOMAIN_NAME]" at bounding box center [651, 471] width 102 height 71
drag, startPoint x: 659, startPoint y: 390, endPoint x: 493, endPoint y: 388, distance: 166.7
drag, startPoint x: 665, startPoint y: 393, endPoint x: 518, endPoint y: 393, distance: 147.5
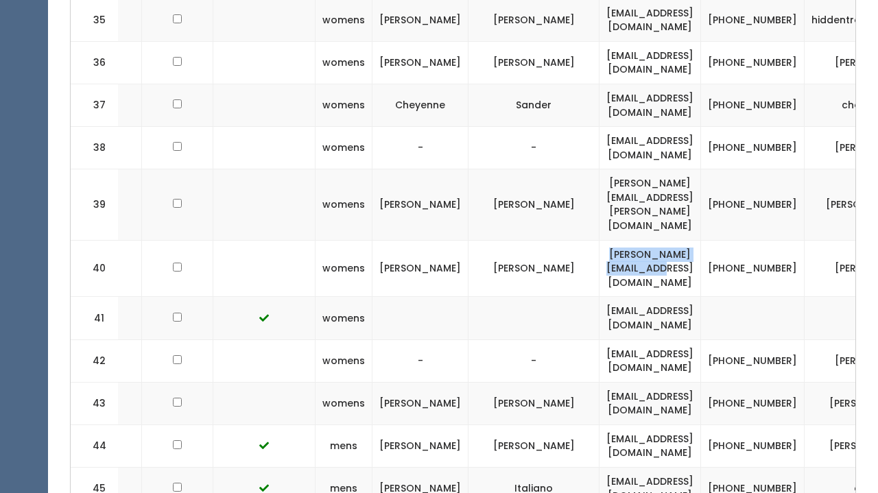
scroll to position [2134, 0]
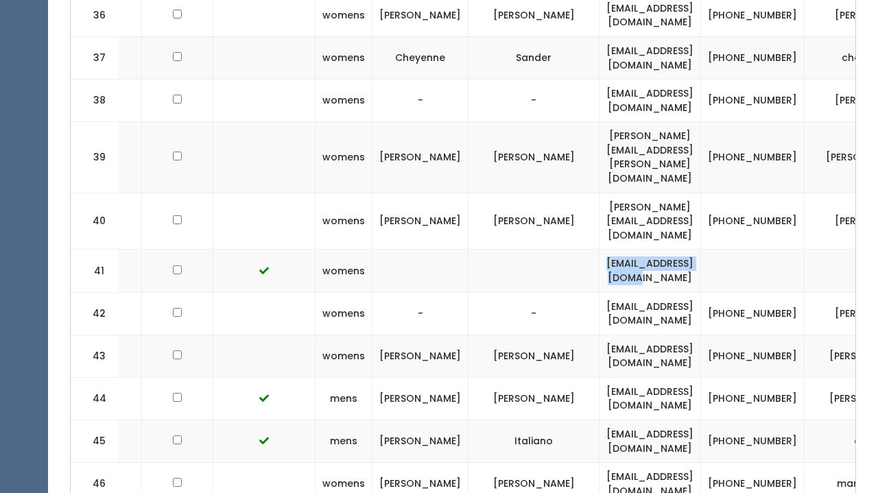
drag, startPoint x: 661, startPoint y: 115, endPoint x: 525, endPoint y: 115, distance: 135.8
click at [600, 250] on td "[EMAIL_ADDRESS][DOMAIN_NAME]" at bounding box center [651, 271] width 102 height 43
drag, startPoint x: 648, startPoint y: 163, endPoint x: 522, endPoint y: 153, distance: 126.0
click at [600, 292] on td "[EMAIL_ADDRESS][DOMAIN_NAME]" at bounding box center [651, 313] width 102 height 43
drag, startPoint x: 654, startPoint y: 197, endPoint x: 536, endPoint y: 187, distance: 119.1
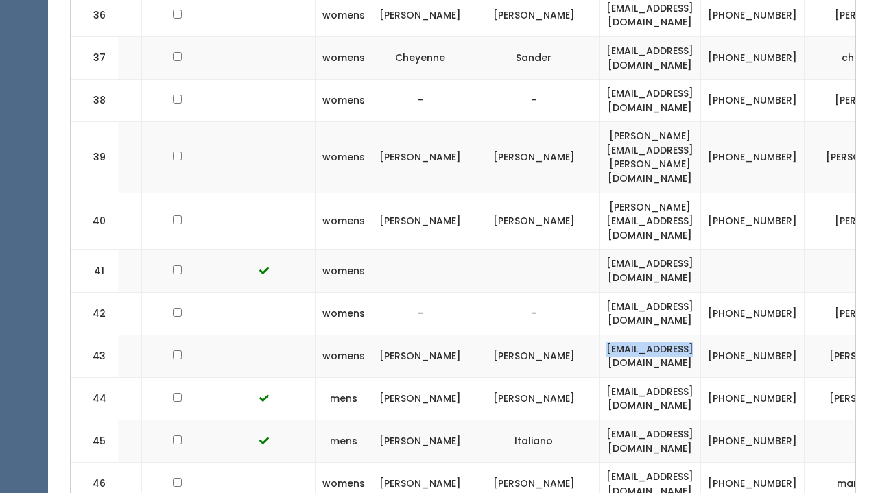
click at [600, 335] on td "[EMAIL_ADDRESS][DOMAIN_NAME]" at bounding box center [651, 356] width 102 height 43
drag, startPoint x: 664, startPoint y: 244, endPoint x: 520, endPoint y: 237, distance: 144.3
click at [600, 377] on td "[EMAIL_ADDRESS][DOMAIN_NAME]" at bounding box center [651, 398] width 102 height 43
drag, startPoint x: 645, startPoint y: 282, endPoint x: 526, endPoint y: 275, distance: 119.6
click at [600, 420] on td "[EMAIL_ADDRESS][DOMAIN_NAME]" at bounding box center [651, 441] width 102 height 43
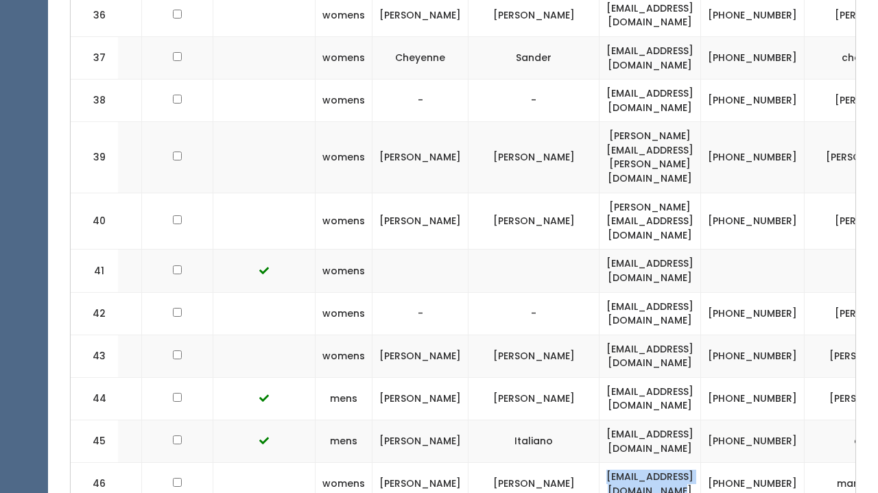
drag, startPoint x: 672, startPoint y: 318, endPoint x: 503, endPoint y: 310, distance: 168.9
click at [600, 463] on td "[EMAIL_ADDRESS][DOMAIN_NAME]" at bounding box center [651, 484] width 102 height 43
drag, startPoint x: 638, startPoint y: 364, endPoint x: 523, endPoint y: 364, distance: 114.6
drag, startPoint x: 658, startPoint y: 405, endPoint x: 519, endPoint y: 406, distance: 138.6
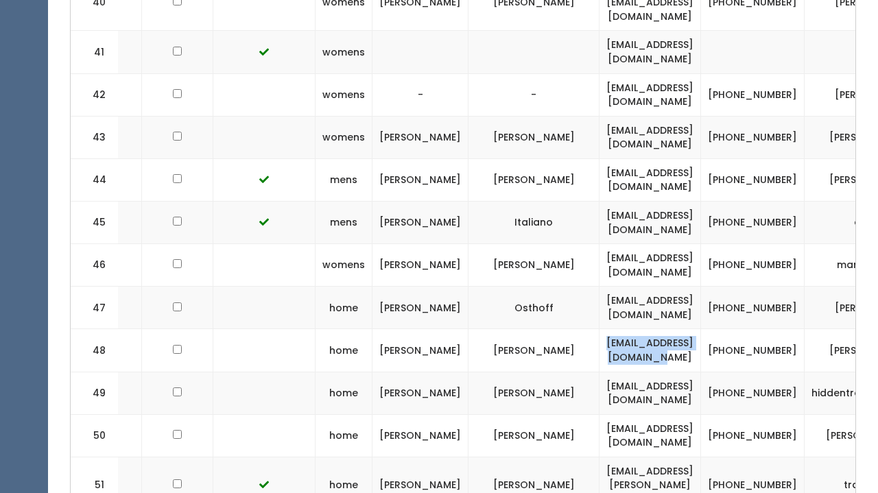
scroll to position [2361, 0]
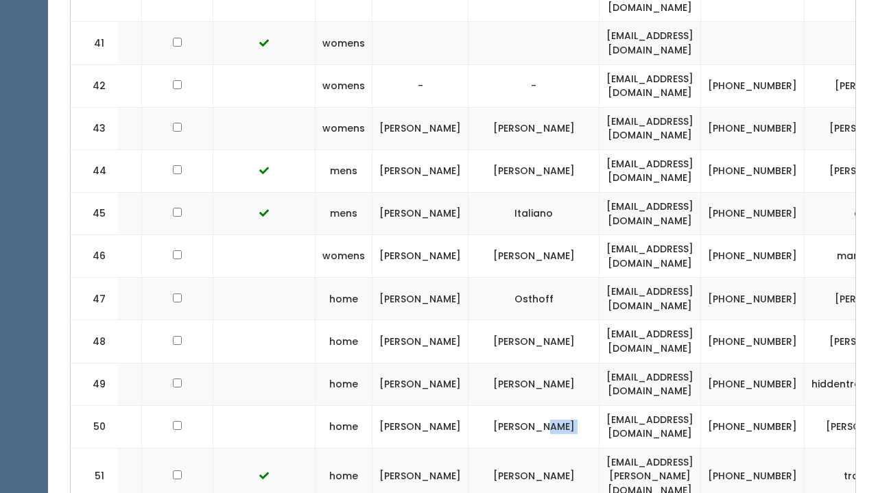
drag, startPoint x: 670, startPoint y: 251, endPoint x: 501, endPoint y: 259, distance: 168.9
click at [600, 405] on td "[EMAIL_ADDRESS][DOMAIN_NAME]" at bounding box center [651, 426] width 102 height 43
drag, startPoint x: 519, startPoint y: 256, endPoint x: 663, endPoint y: 266, distance: 143.7
click at [663, 405] on td "[EMAIL_ADDRESS][DOMAIN_NAME]" at bounding box center [651, 426] width 102 height 43
click at [600, 150] on td "[EMAIL_ADDRESS][DOMAIN_NAME]" at bounding box center [651, 171] width 102 height 43
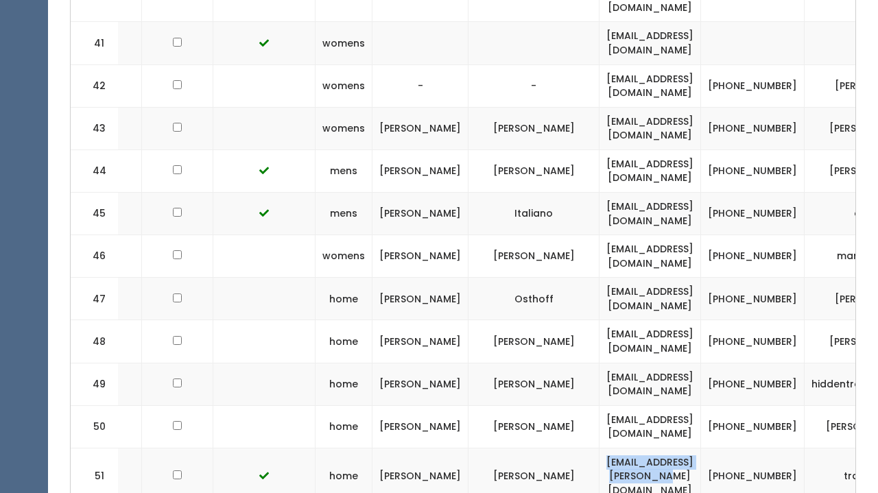
drag, startPoint x: 668, startPoint y: 298, endPoint x: 515, endPoint y: 301, distance: 153.7
click at [600, 448] on td "[EMAIL_ADDRESS][PERSON_NAME][DOMAIN_NAME]" at bounding box center [651, 476] width 102 height 57
drag, startPoint x: 663, startPoint y: 348, endPoint x: 497, endPoint y: 341, distance: 165.5
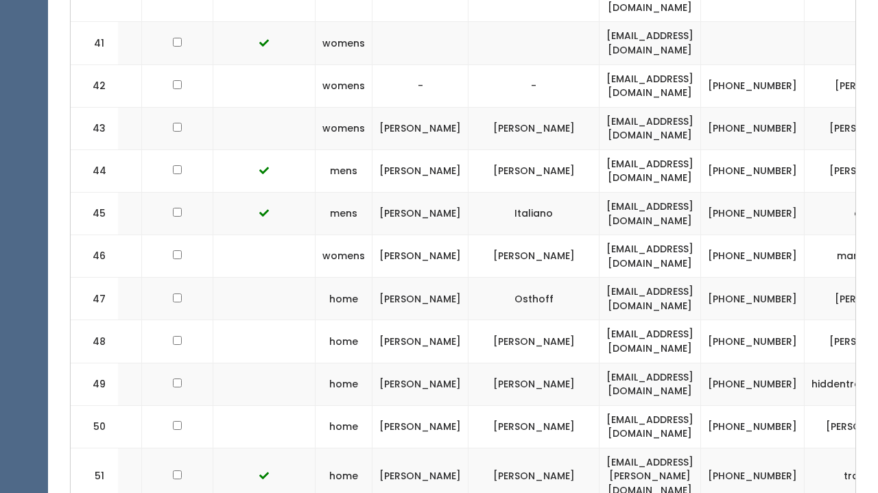
drag, startPoint x: 517, startPoint y: 344, endPoint x: 650, endPoint y: 351, distance: 133.3
drag, startPoint x: 643, startPoint y: 379, endPoint x: 648, endPoint y: 399, distance: 20.6
click at [701, 278] on td "[PHONE_NUMBER]" at bounding box center [753, 299] width 104 height 43
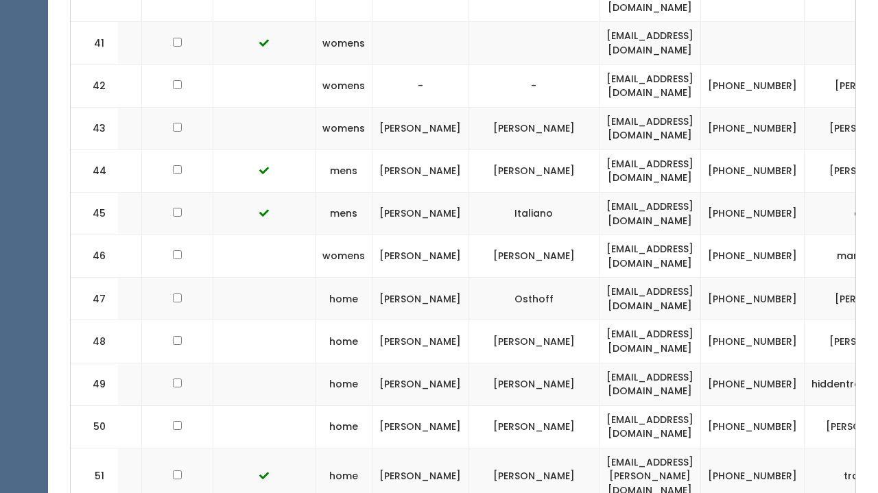
drag, startPoint x: 663, startPoint y: 351, endPoint x: 506, endPoint y: 346, distance: 157.9
drag, startPoint x: 654, startPoint y: 395, endPoint x: 530, endPoint y: 385, distance: 124.6
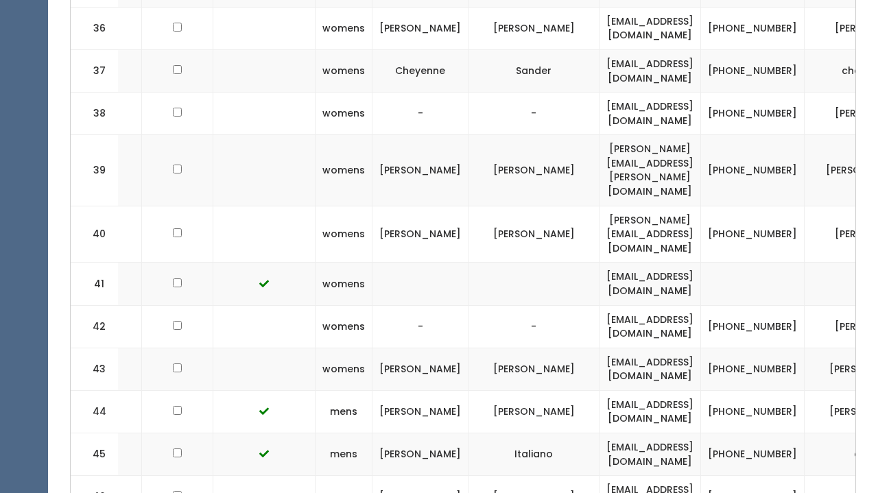
scroll to position [2099, 0]
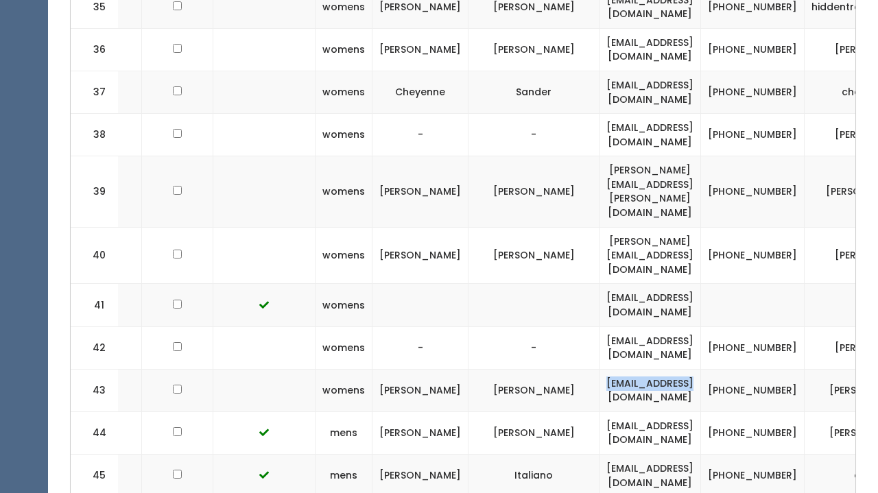
drag, startPoint x: 670, startPoint y: 239, endPoint x: 523, endPoint y: 231, distance: 147.0
click at [600, 369] on td "[EMAIL_ADDRESS][DOMAIN_NAME]" at bounding box center [651, 390] width 102 height 43
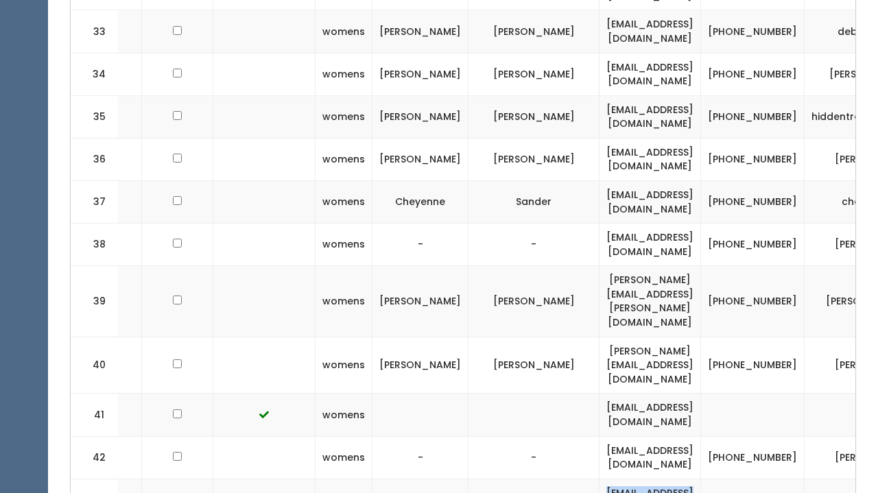
scroll to position [1977, 0]
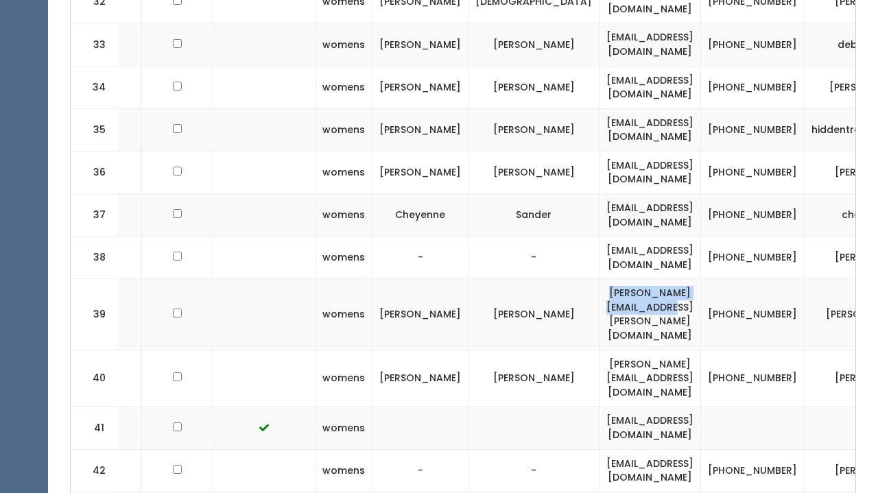
drag, startPoint x: 660, startPoint y: 192, endPoint x: 523, endPoint y: 193, distance: 136.5
click at [600, 279] on td "[PERSON_NAME][EMAIL_ADDRESS][PERSON_NAME][DOMAIN_NAME]" at bounding box center [651, 314] width 102 height 71
drag, startPoint x: 674, startPoint y: 110, endPoint x: 500, endPoint y: 111, distance: 173.6
click at [600, 193] on td "[EMAIL_ADDRESS][DOMAIN_NAME]" at bounding box center [651, 214] width 102 height 43
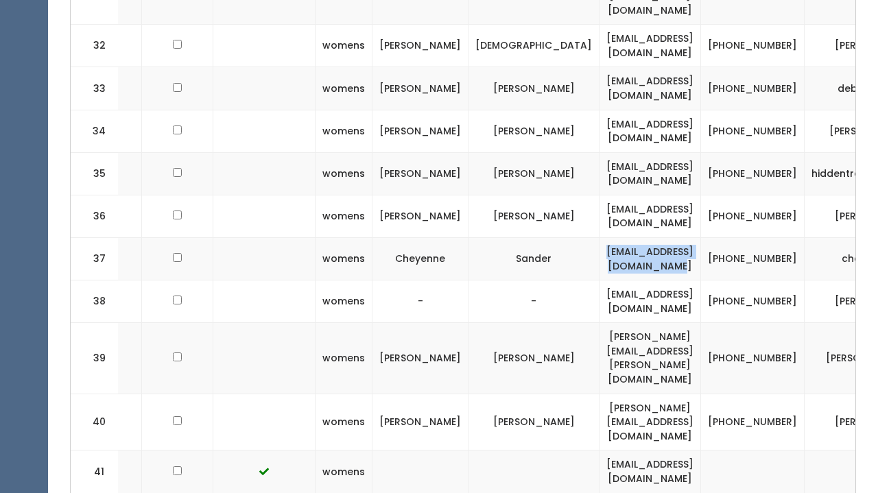
scroll to position [1911, 0]
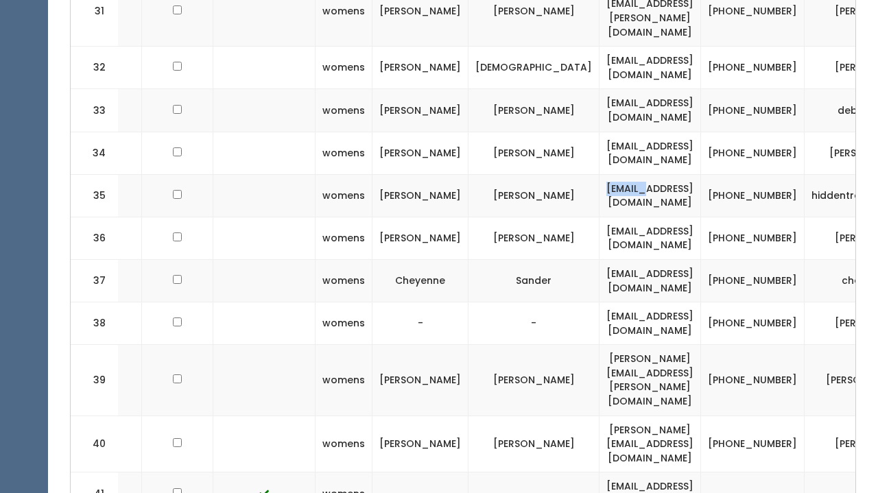
drag, startPoint x: 513, startPoint y: 87, endPoint x: 552, endPoint y: 91, distance: 39.3
click at [600, 174] on td "[EMAIL_ADDRESS][DOMAIN_NAME]" at bounding box center [651, 195] width 102 height 43
drag, startPoint x: 519, startPoint y: 132, endPoint x: 659, endPoint y: 133, distance: 140.6
click at [659, 217] on td "[EMAIL_ADDRESS][DOMAIN_NAME]" at bounding box center [651, 238] width 102 height 43
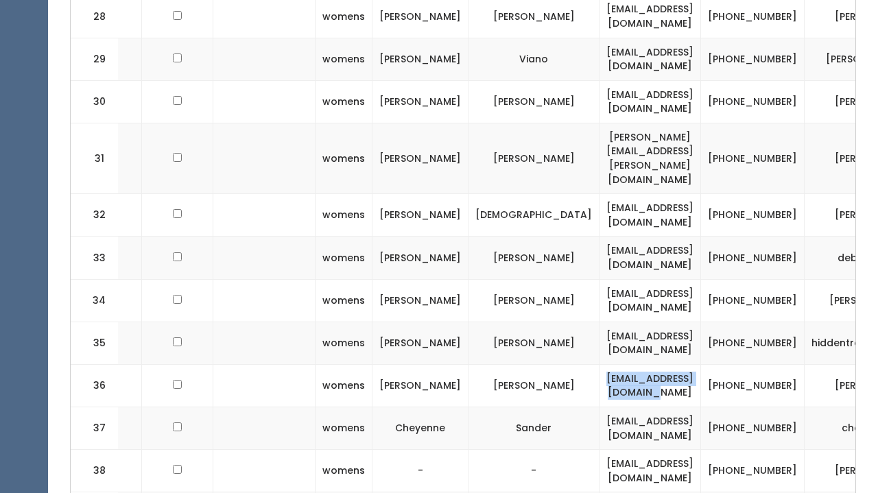
scroll to position [1760, 0]
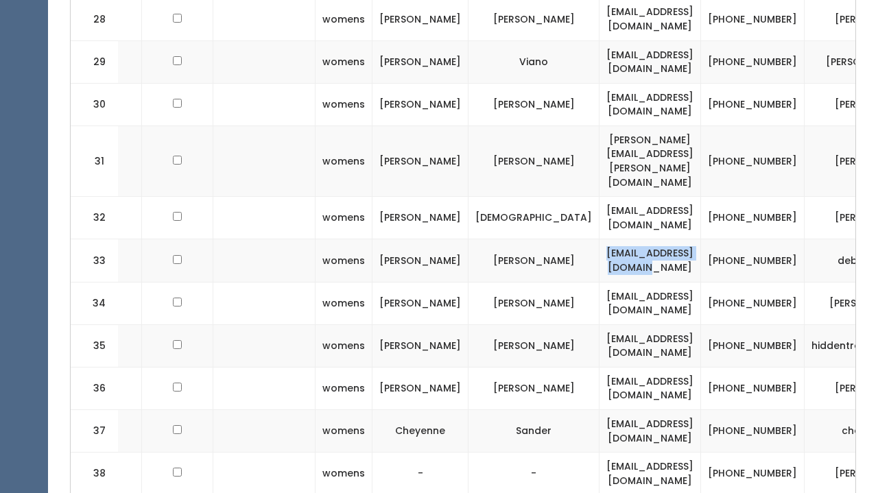
drag, startPoint x: 672, startPoint y: 157, endPoint x: 508, endPoint y: 167, distance: 164.2
click at [600, 239] on td "[EMAIL_ADDRESS][DOMAIN_NAME]" at bounding box center [651, 260] width 102 height 43
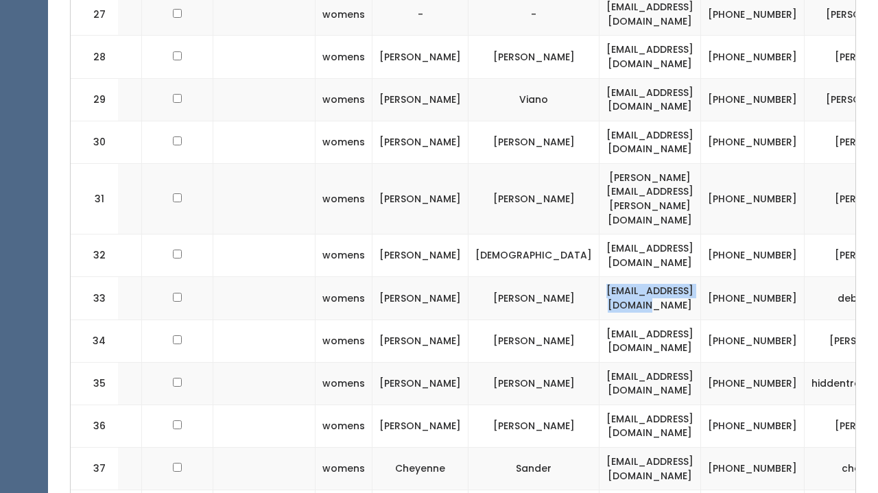
scroll to position [1710, 0]
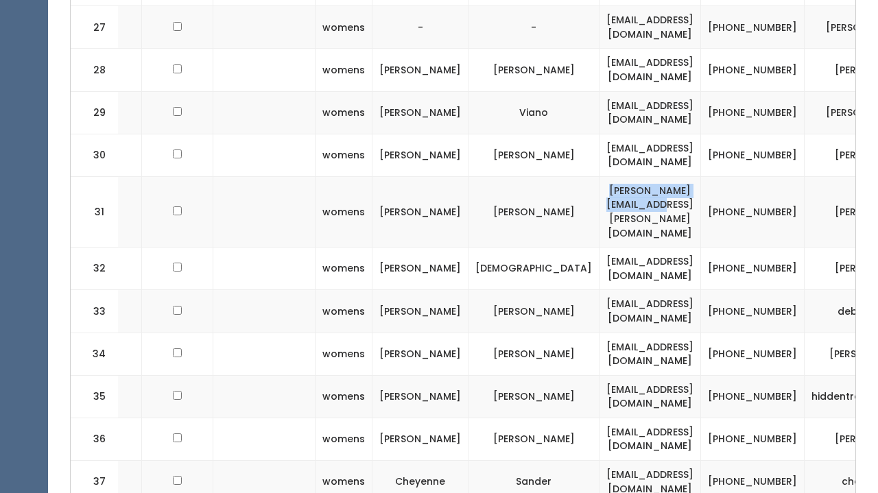
drag, startPoint x: 661, startPoint y: 126, endPoint x: 509, endPoint y: 133, distance: 152.5
click at [600, 176] on td "[PERSON_NAME][EMAIL_ADDRESS][PERSON_NAME][DOMAIN_NAME]" at bounding box center [651, 211] width 102 height 71
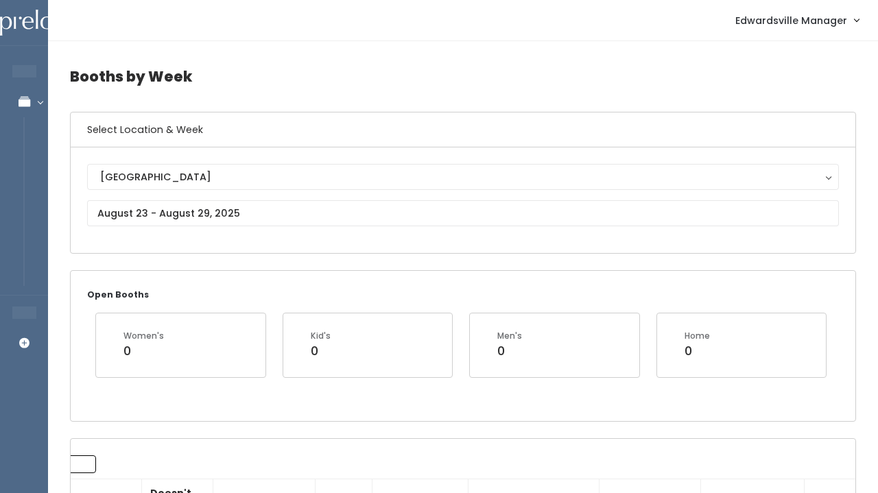
scroll to position [0, 0]
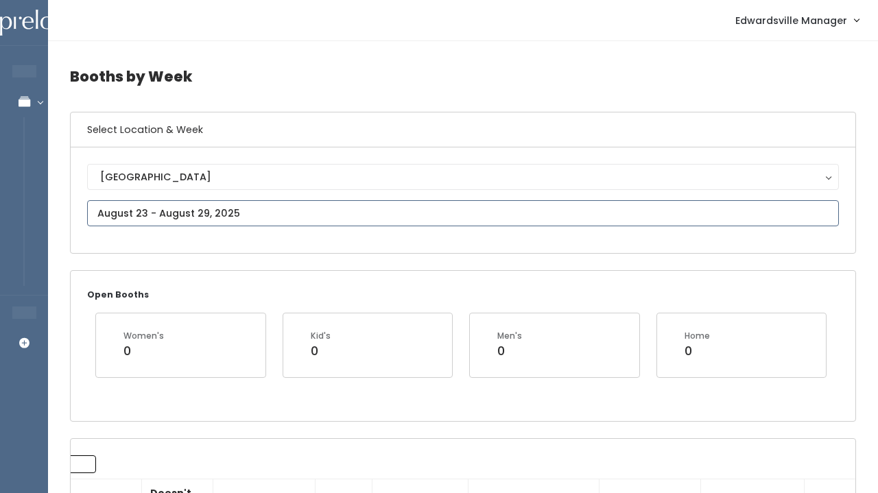
click at [168, 209] on input "text" at bounding box center [463, 213] width 752 height 26
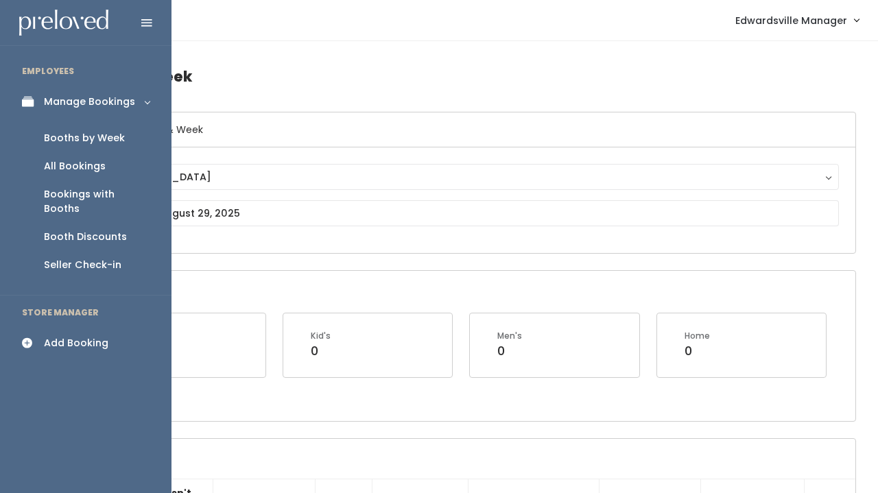
click at [75, 165] on div "All Bookings" at bounding box center [75, 166] width 62 height 14
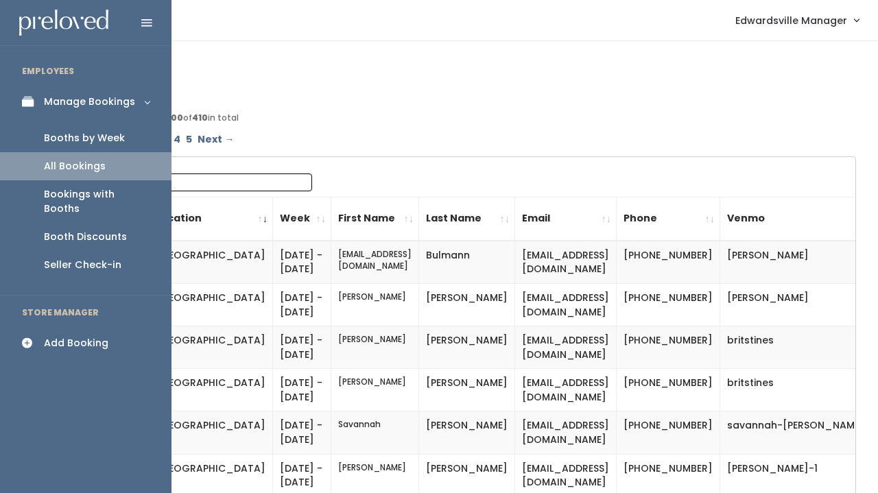
click at [97, 140] on div "Booths by Week" at bounding box center [84, 138] width 81 height 14
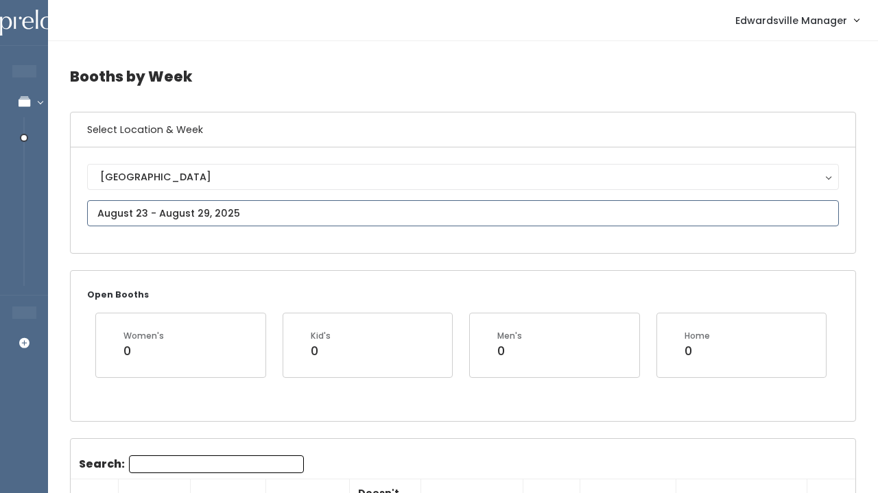
click at [219, 210] on input "text" at bounding box center [463, 213] width 752 height 26
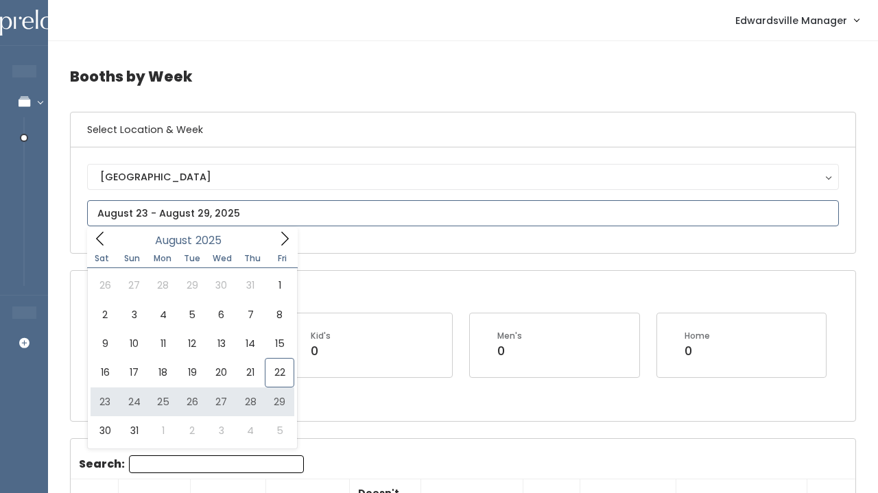
type input "August 23 to August 29"
